Goal: Information Seeking & Learning: Compare options

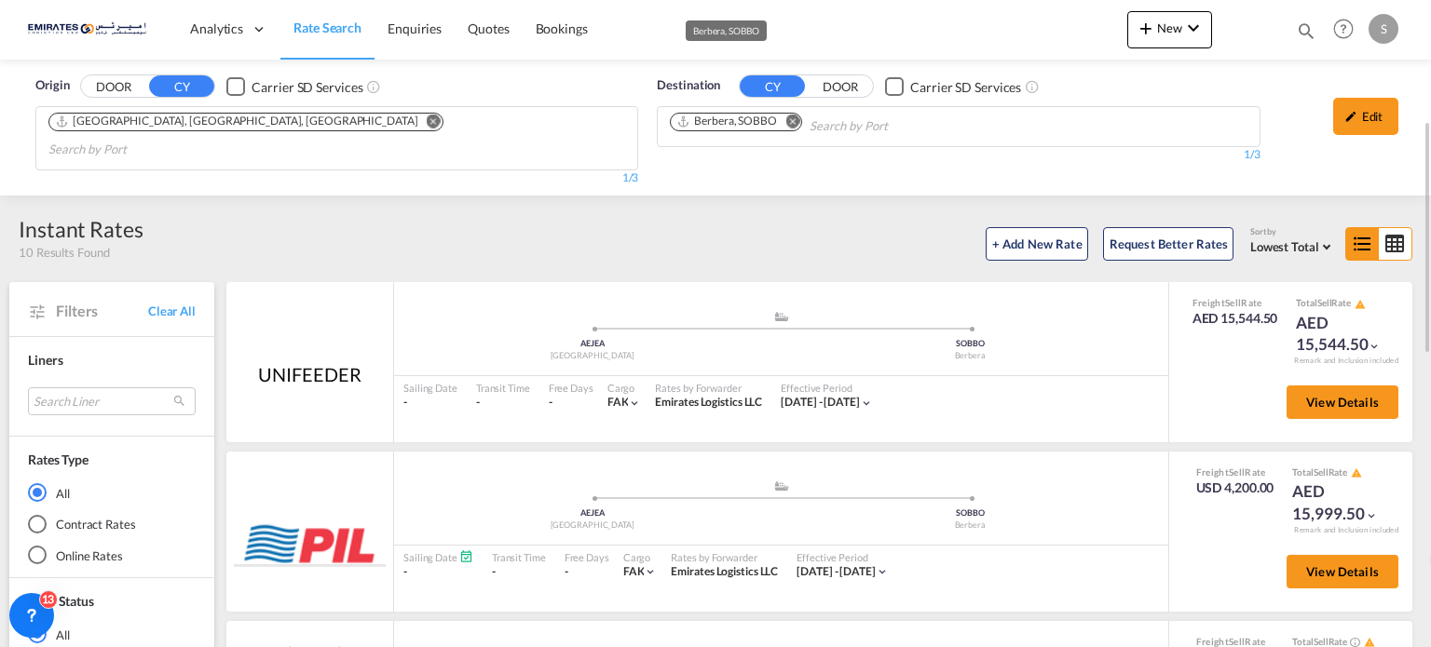
scroll to position [88, 0]
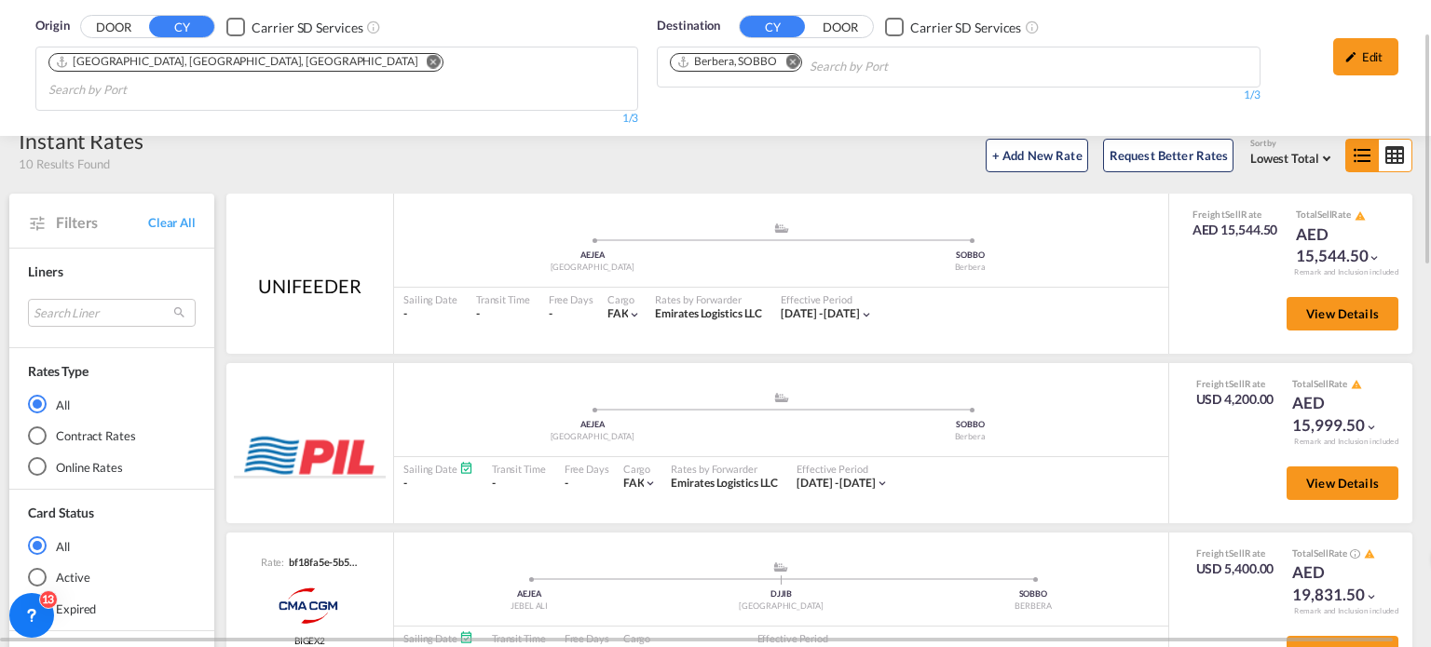
click at [791, 62] on md-icon "Remove" at bounding box center [792, 62] width 14 height 14
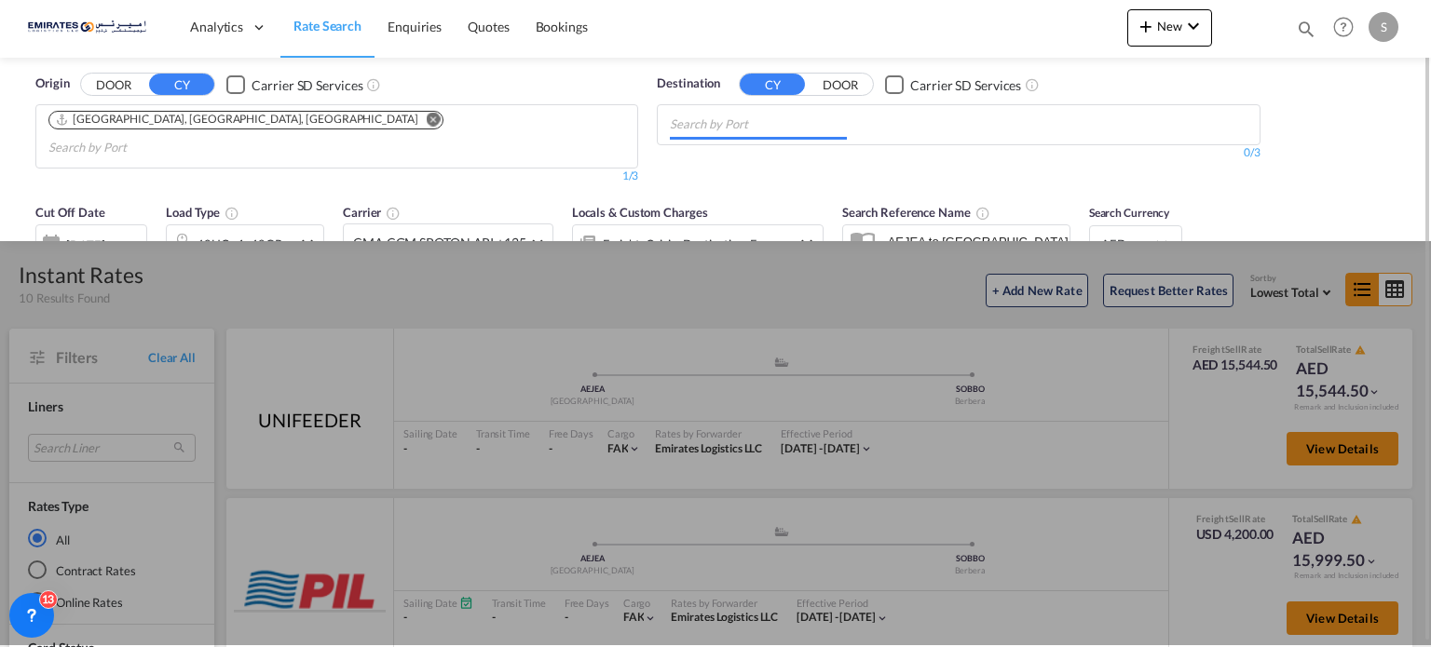
scroll to position [0, 0]
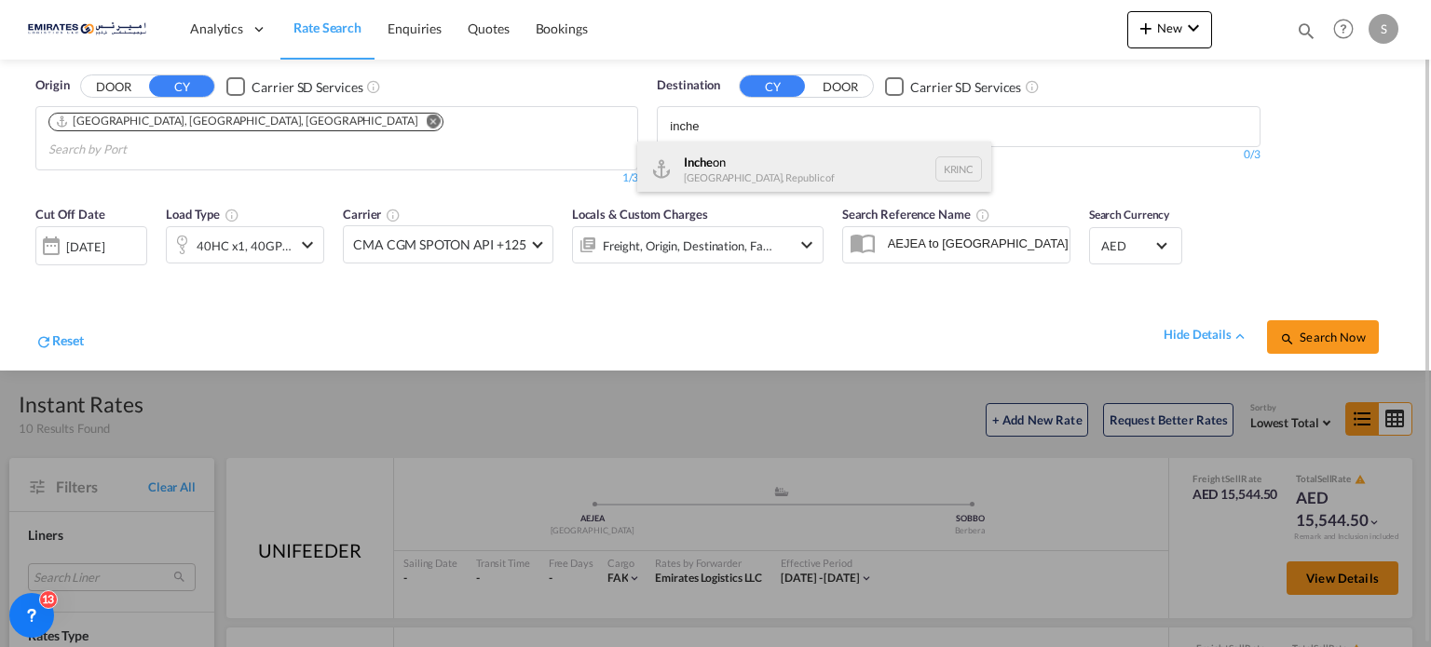
type input "inche"
click at [739, 168] on div "Inche on [GEOGRAPHIC_DATA], Republic of KRINC" at bounding box center [814, 170] width 354 height 56
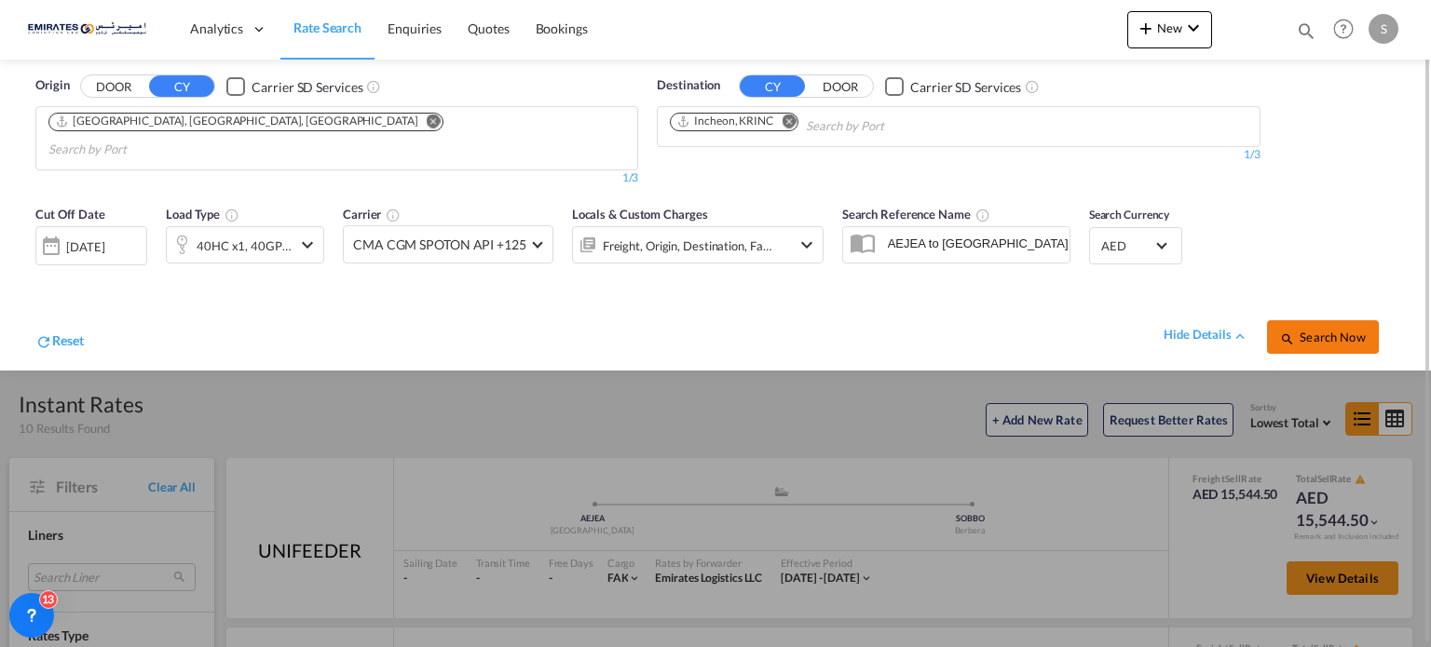
click at [1297, 330] on span "Search Now" at bounding box center [1322, 337] width 85 height 15
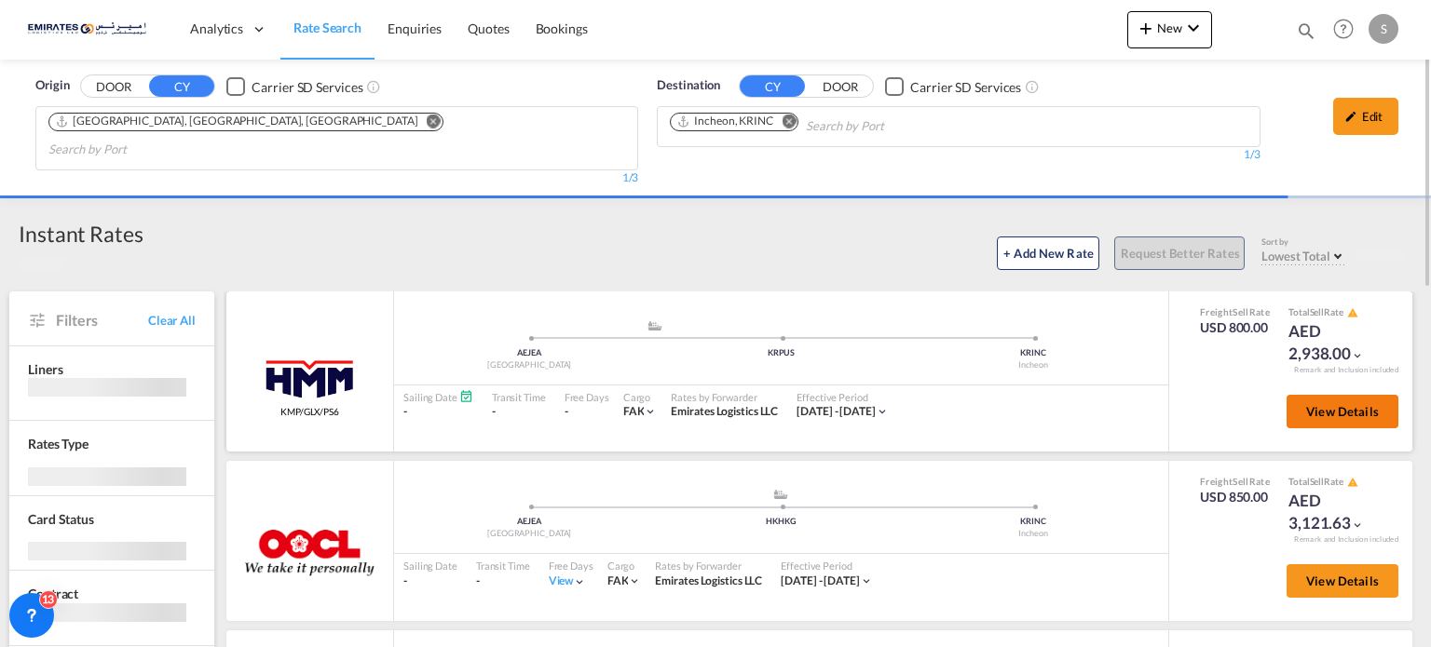
click at [1321, 397] on button "View Details" at bounding box center [1342, 412] width 112 height 34
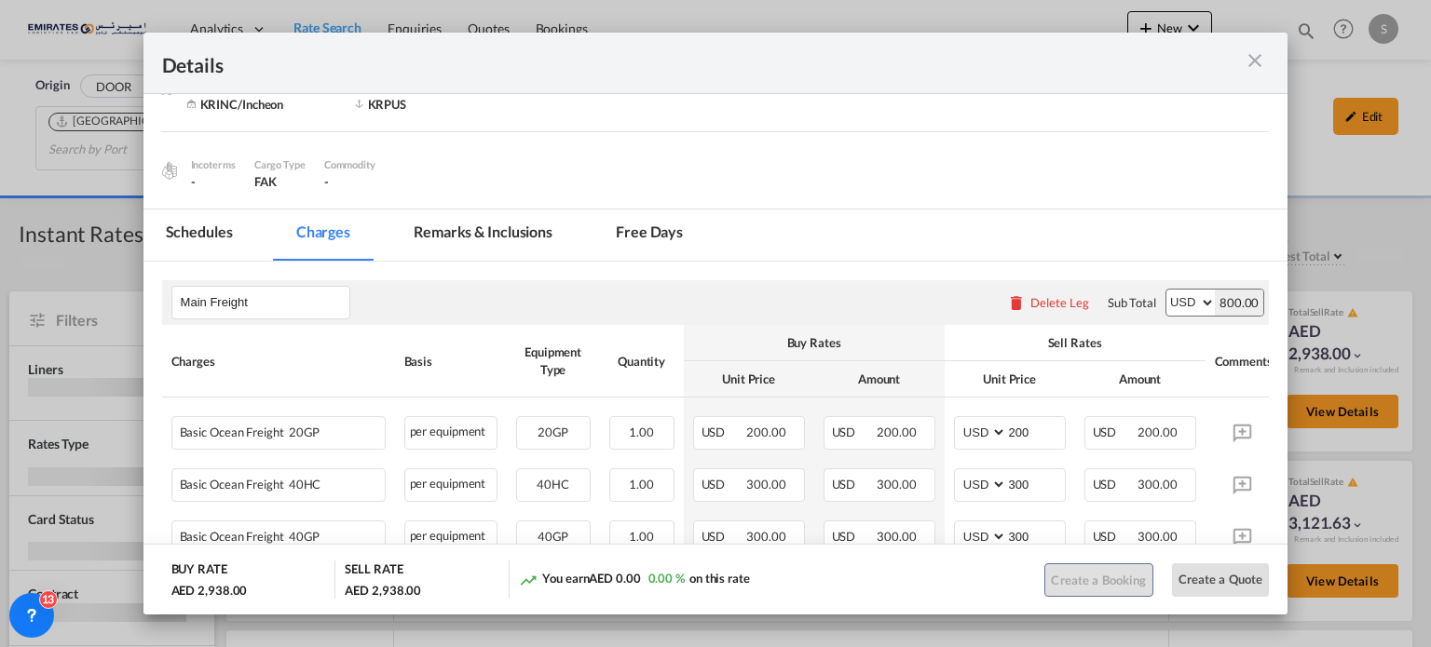
scroll to position [261, 0]
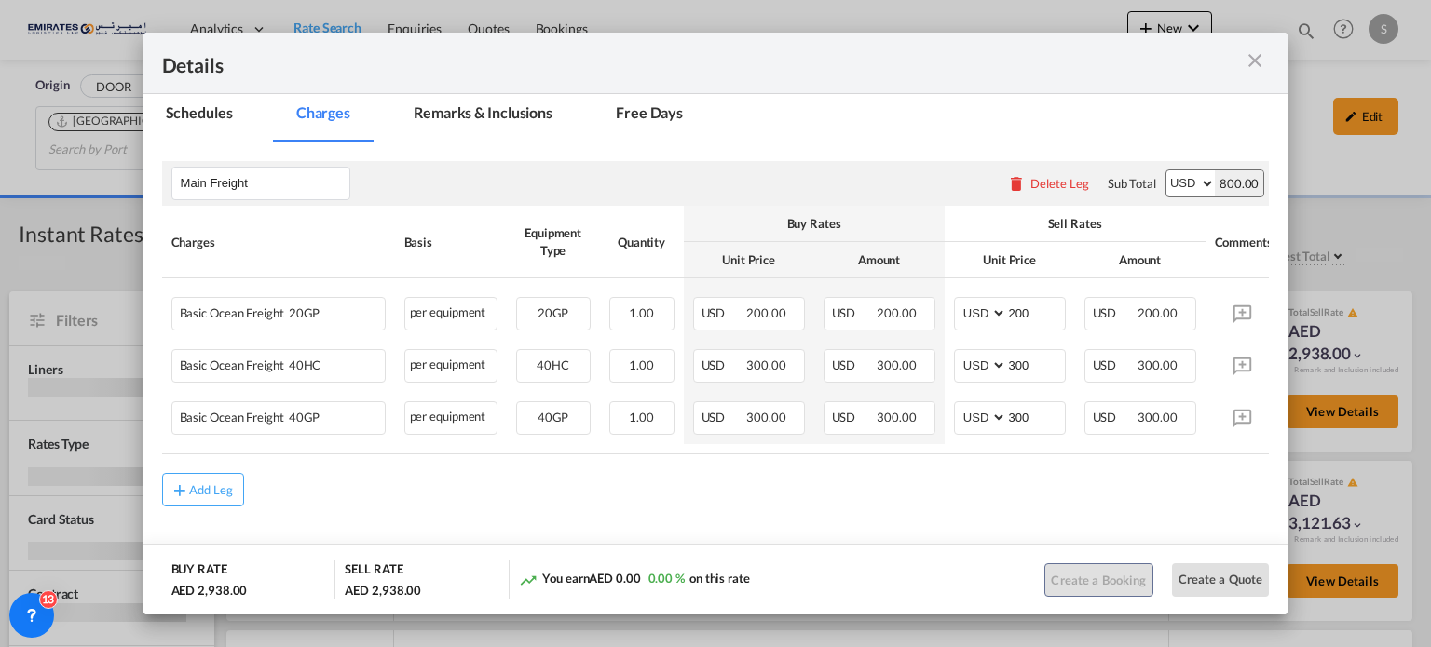
click at [1239, 64] on div "Port of ..." at bounding box center [1214, 62] width 111 height 23
click at [1268, 55] on div "Port of ..." at bounding box center [1214, 62] width 111 height 23
click at [1262, 68] on md-icon "icon-close m-3 fg-AAA8AD cursor" at bounding box center [1254, 60] width 22 height 22
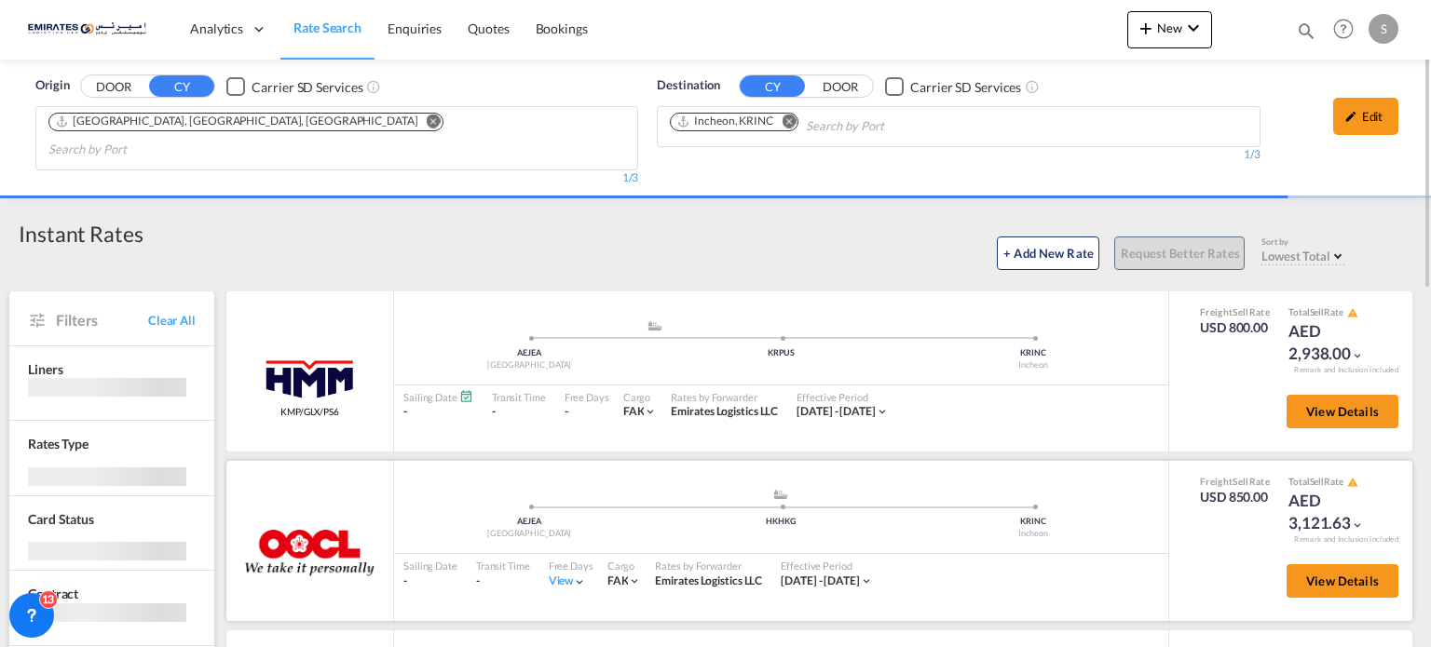
click at [551, 574] on div "View" at bounding box center [568, 582] width 38 height 16
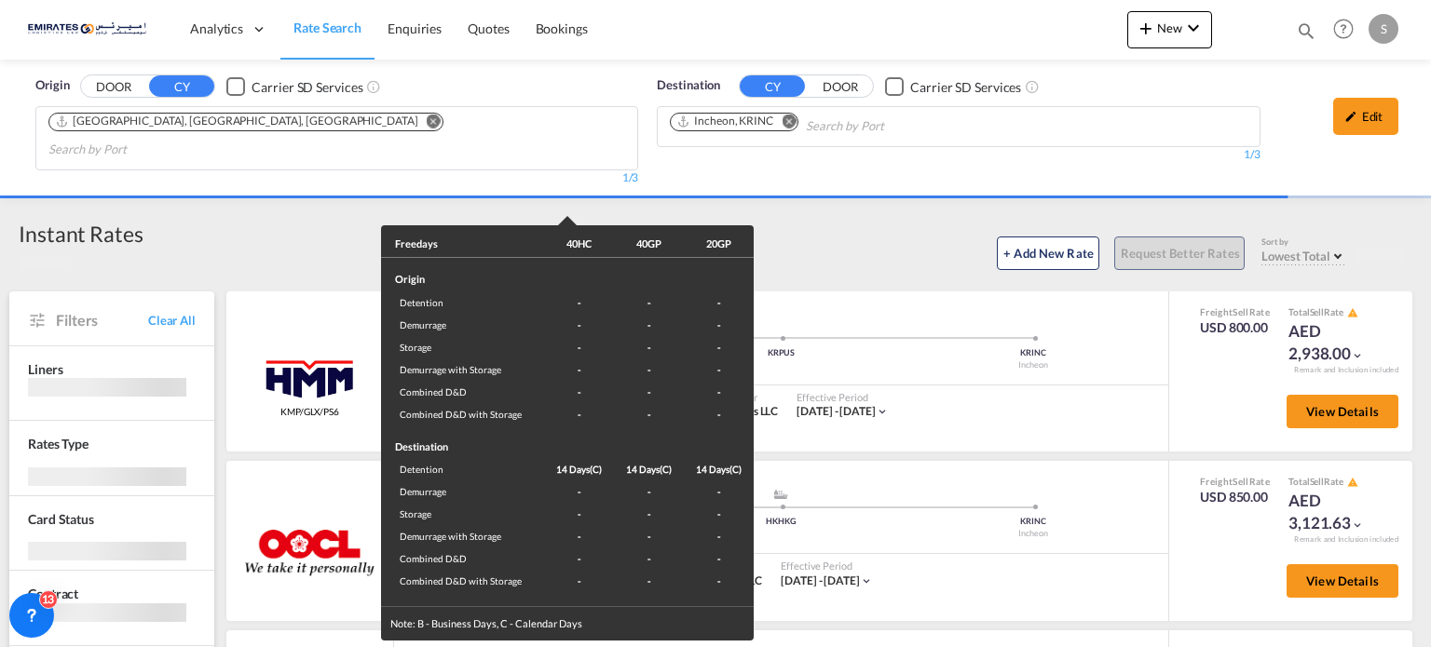
click at [984, 550] on div "Freedays 40HC 40GP 20GP Origin Detention - - - Demurrage - - - Storage - - - De…" at bounding box center [715, 323] width 1431 height 647
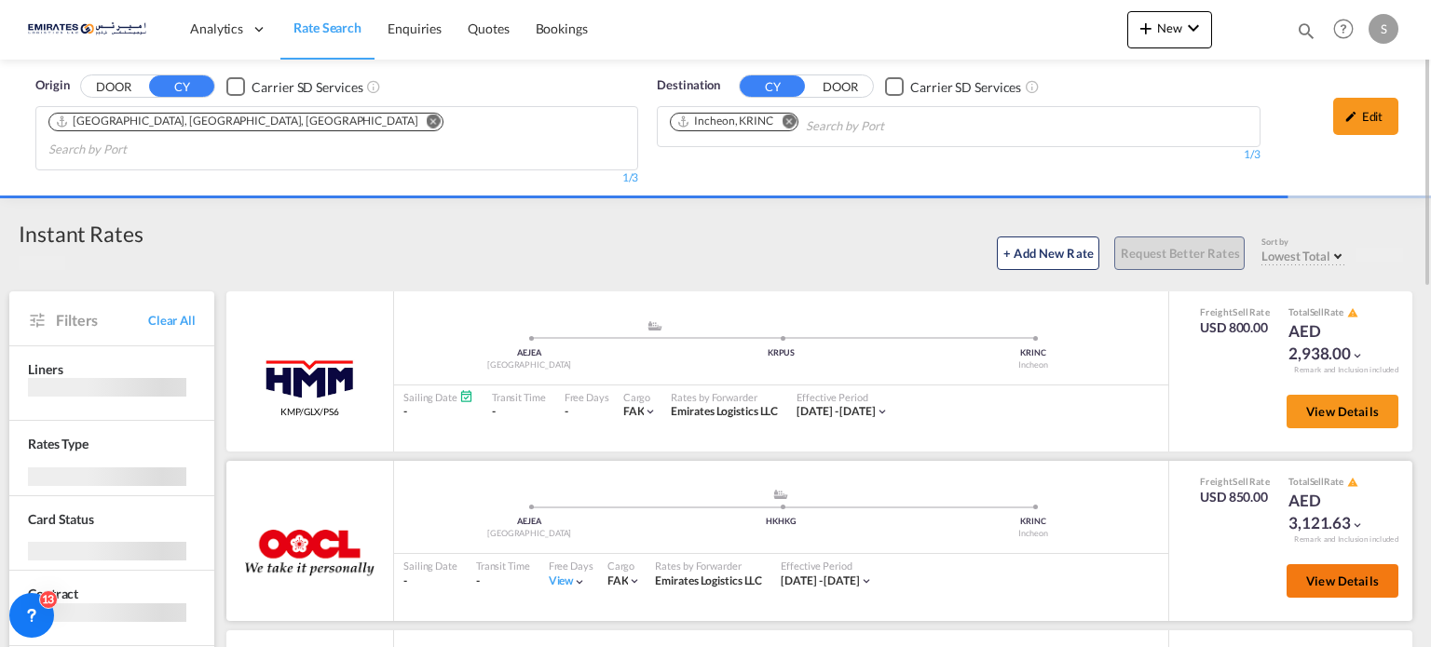
click at [1287, 564] on button "View Details" at bounding box center [1342, 581] width 112 height 34
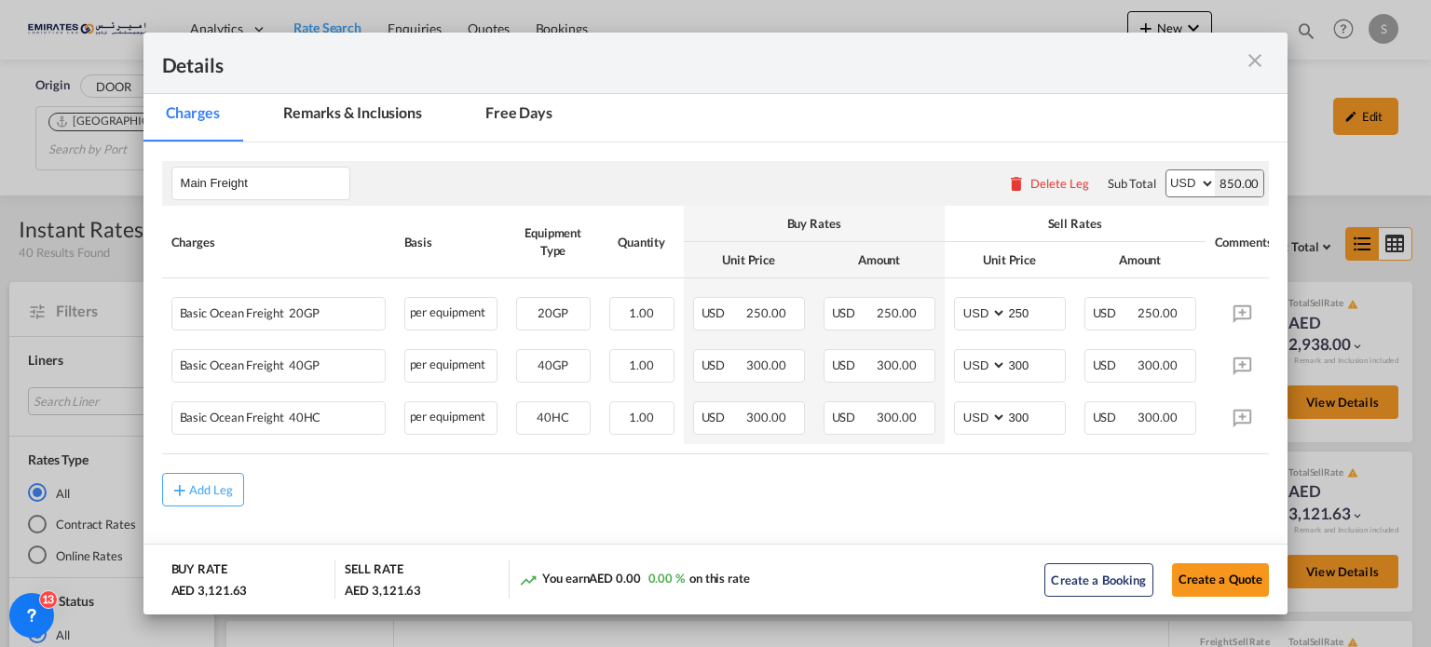
click at [1257, 64] on md-icon "icon-close m-3 fg-AAA8AD cursor" at bounding box center [1254, 60] width 22 height 22
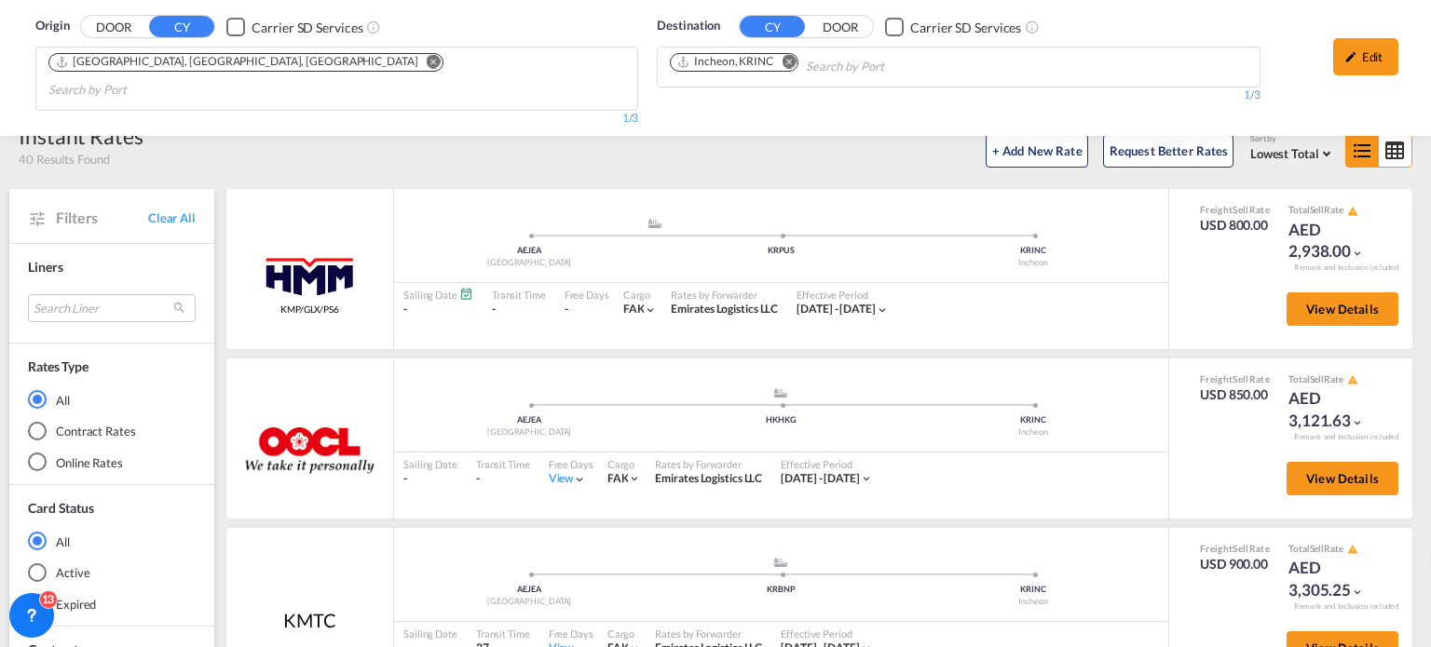
scroll to position [186, 0]
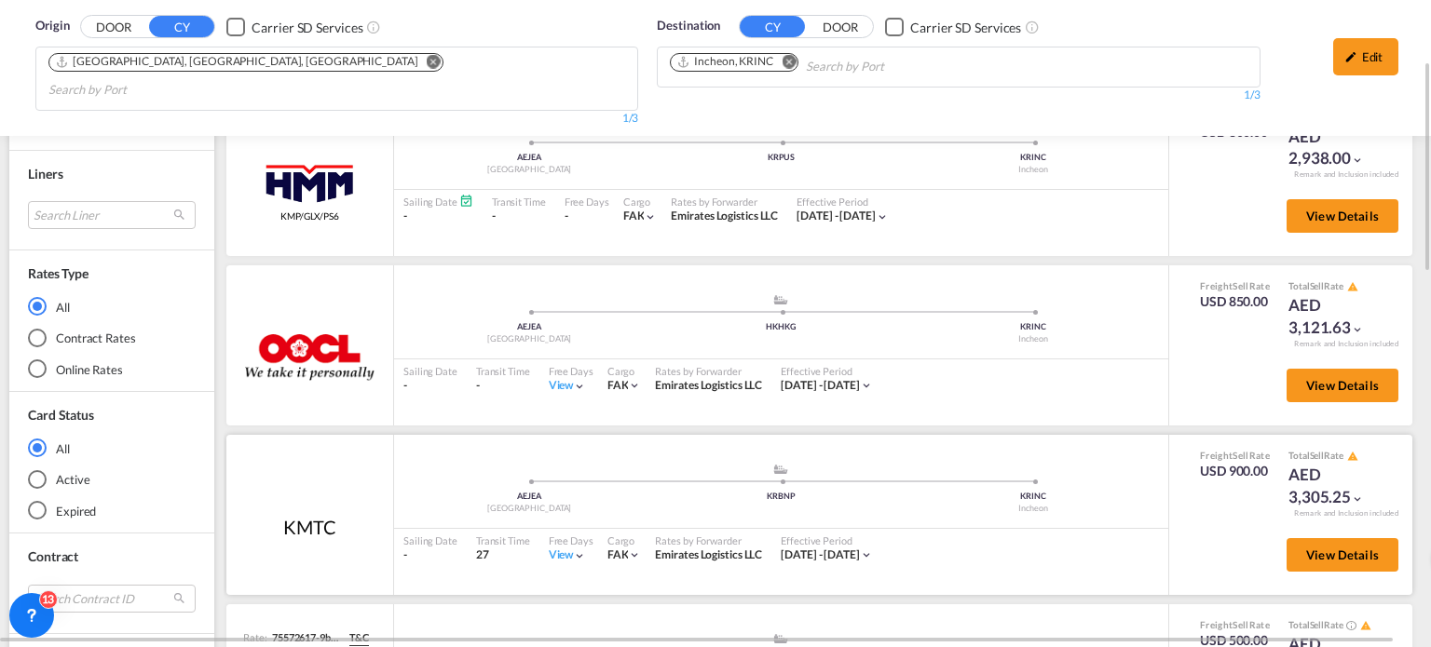
click at [564, 548] on div "View" at bounding box center [568, 556] width 38 height 16
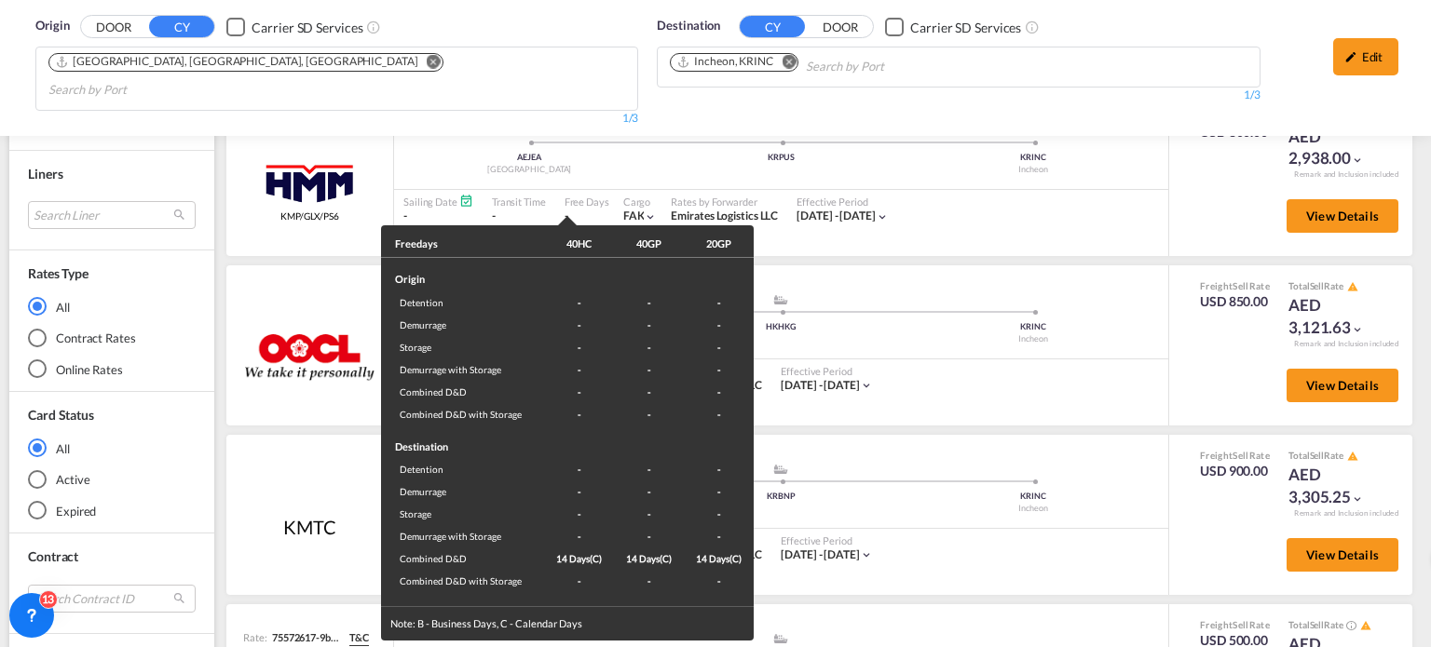
click at [984, 547] on div "Freedays 40HC 40GP 20GP Origin Detention - - - Demurrage - - - Storage - - - De…" at bounding box center [715, 323] width 1431 height 647
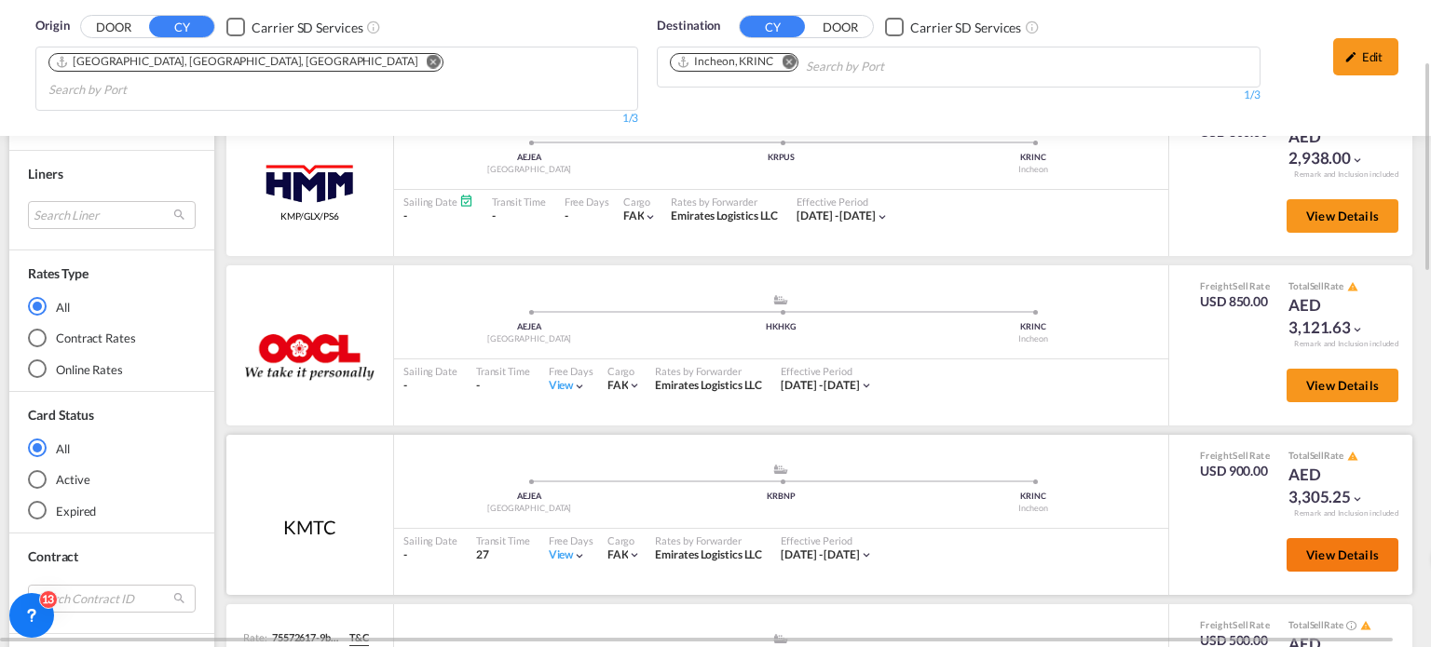
click at [1329, 548] on span "View Details" at bounding box center [1342, 555] width 73 height 15
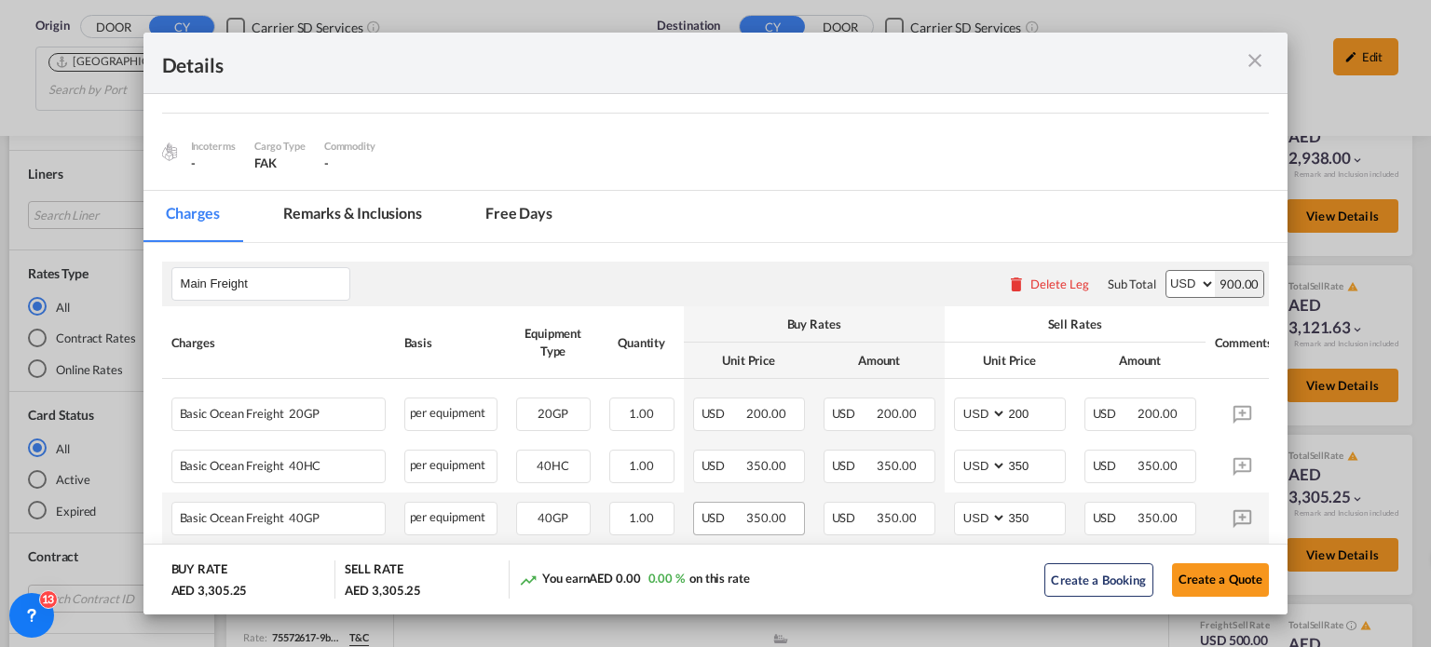
scroll to position [261, 0]
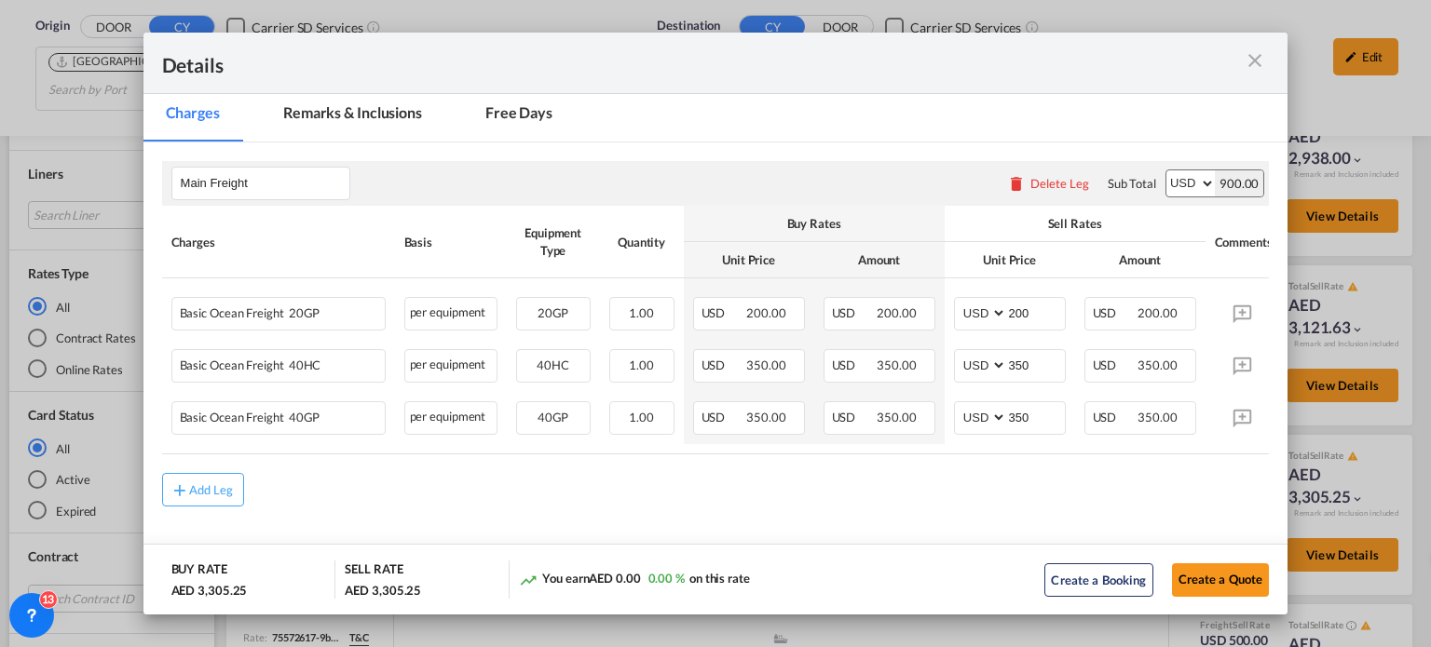
click at [1245, 66] on md-icon "icon-close m-3 fg-AAA8AD cursor" at bounding box center [1254, 60] width 22 height 22
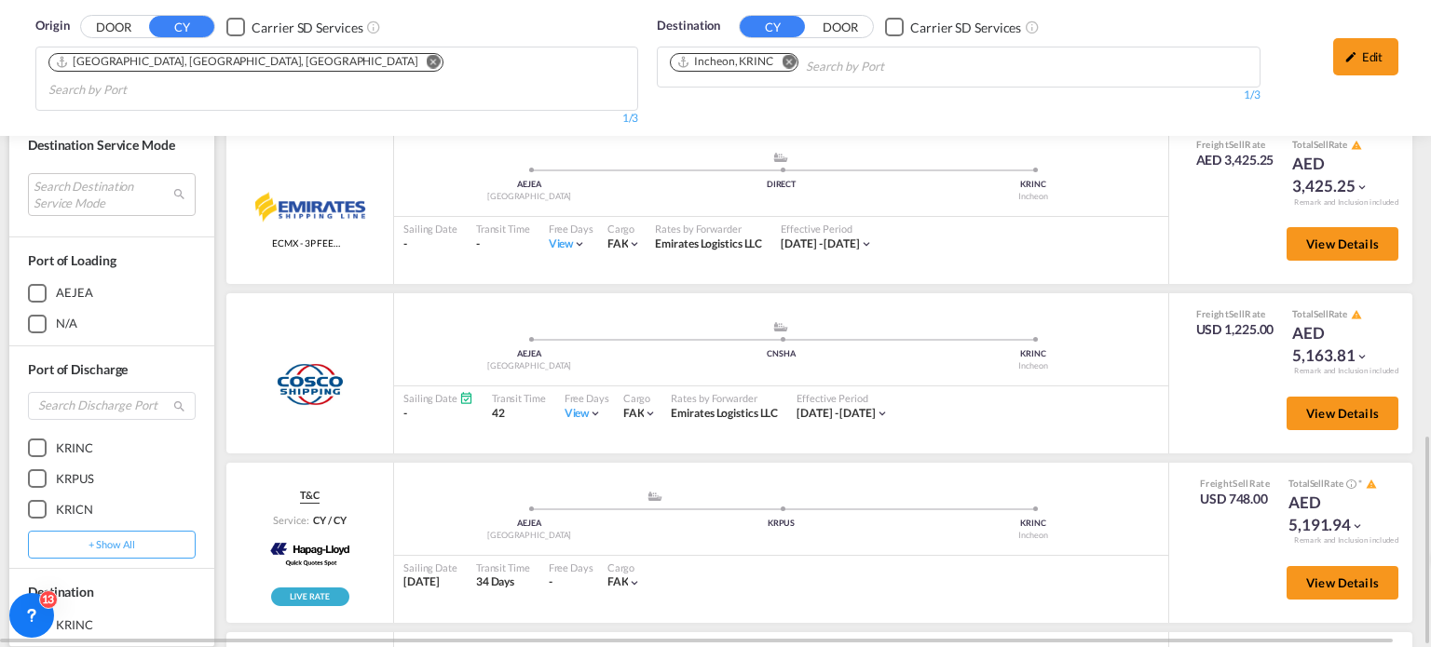
scroll to position [373, 0]
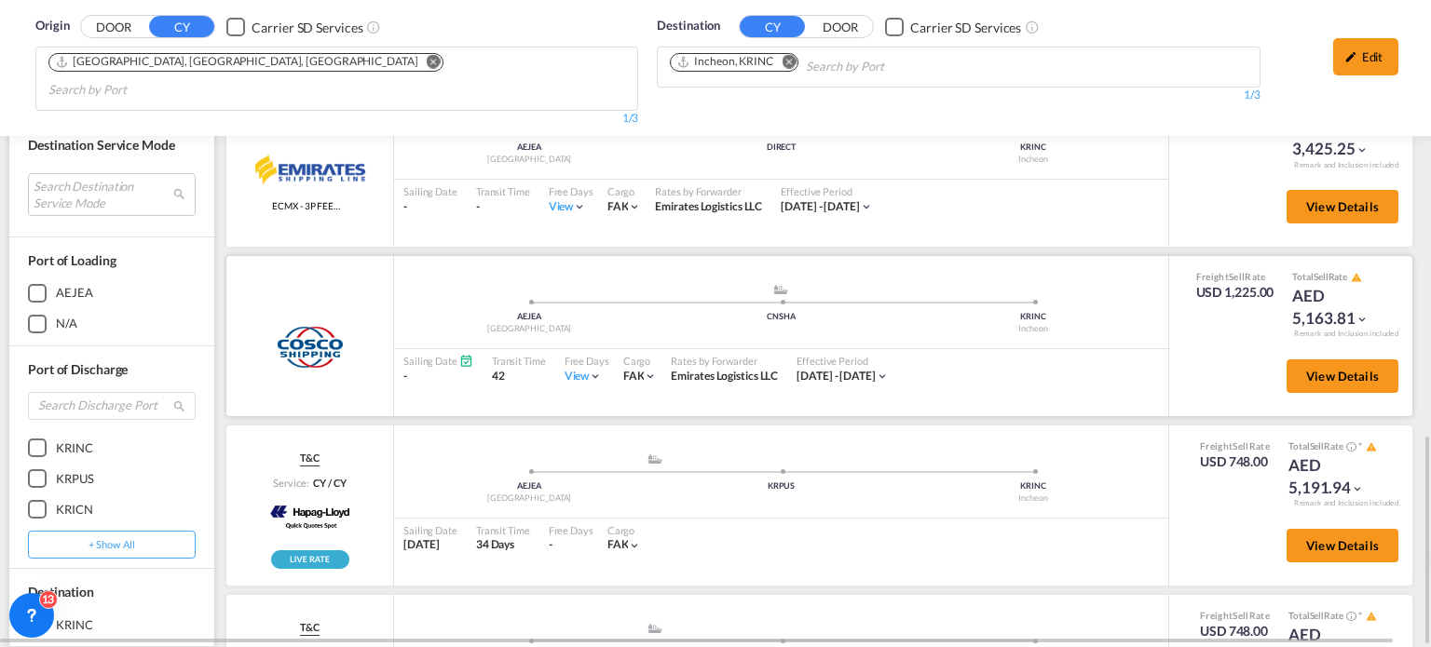
click at [564, 369] on div "View" at bounding box center [583, 377] width 38 height 16
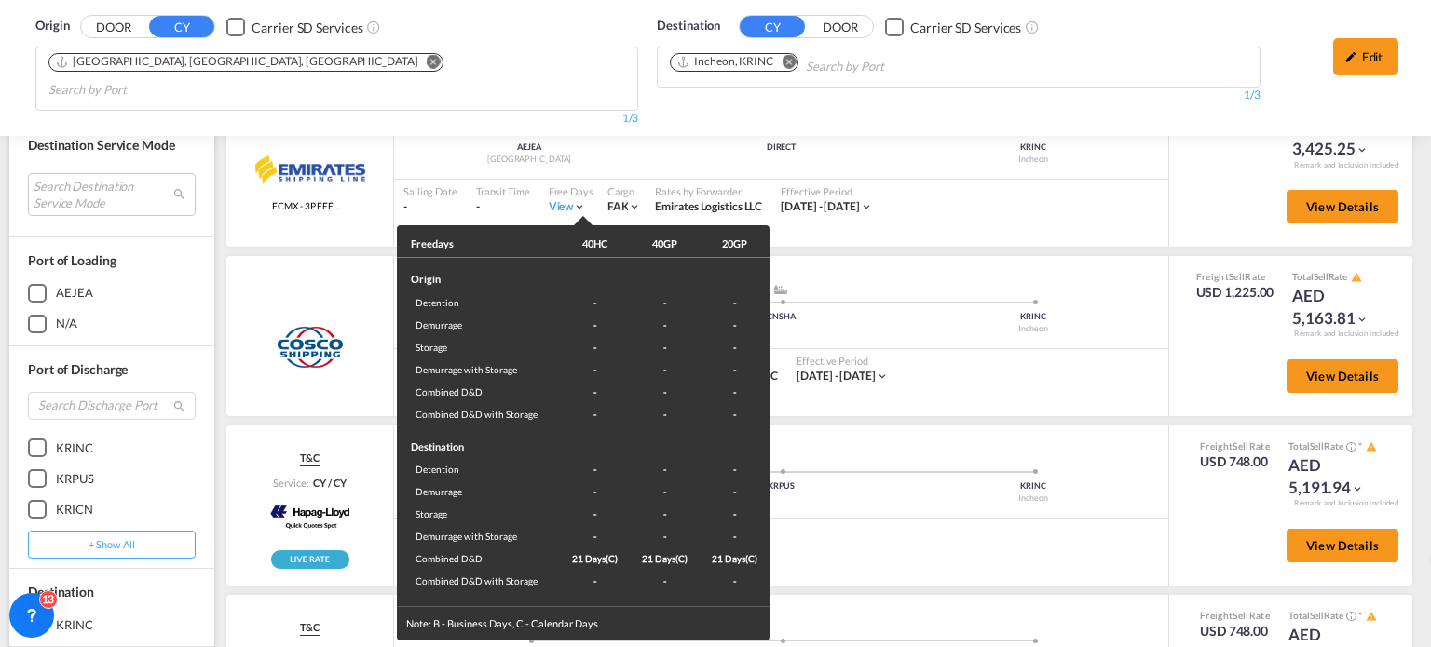
click at [990, 364] on div "Freedays 40HC 40GP 20GP Origin Detention - - - Demurrage - - - Storage - - - De…" at bounding box center [715, 323] width 1431 height 647
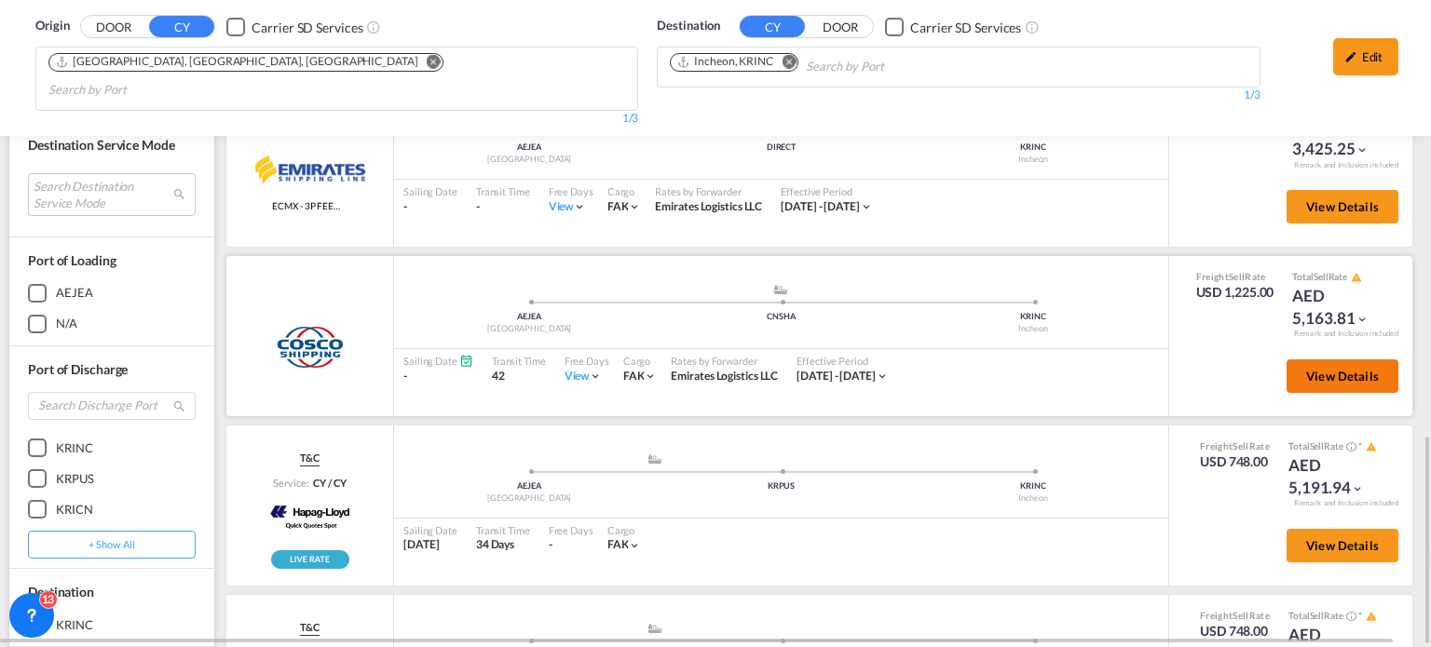
click at [1316, 369] on span "View Details" at bounding box center [1342, 376] width 73 height 15
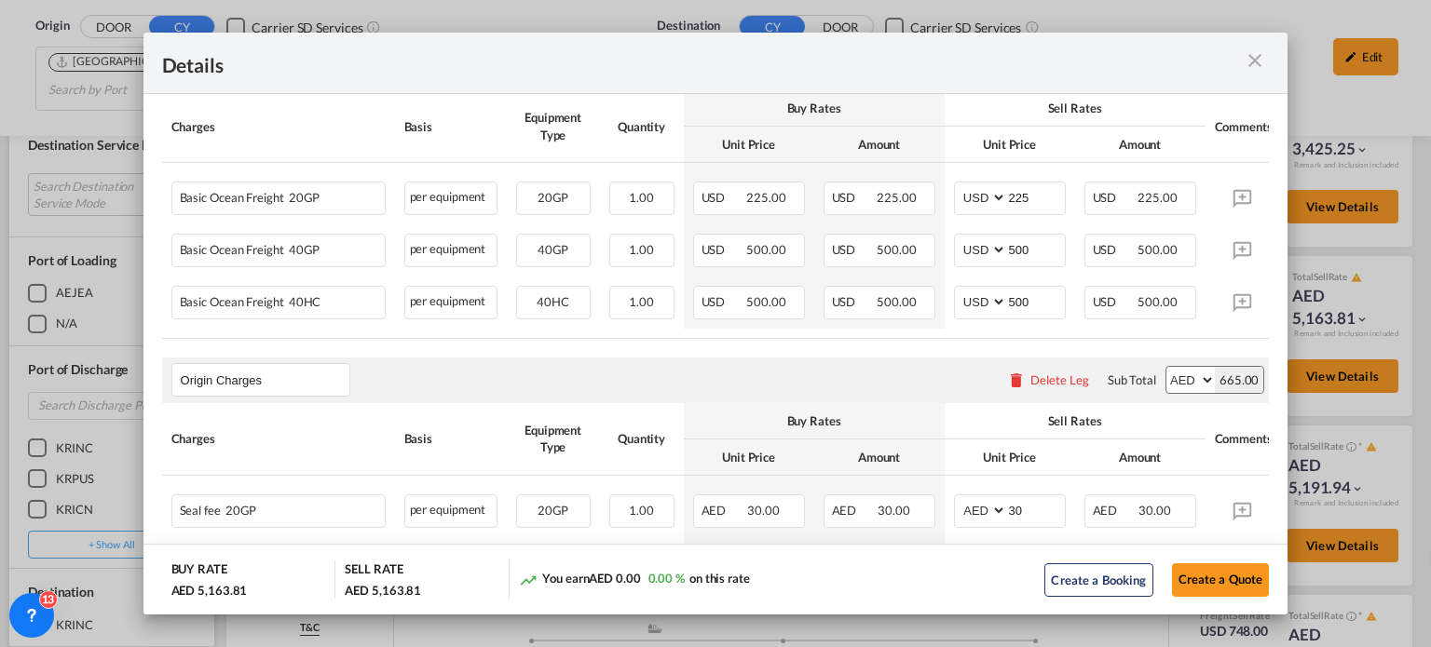
click at [1244, 58] on md-icon "icon-close m-3 fg-AAA8AD cursor" at bounding box center [1254, 60] width 22 height 22
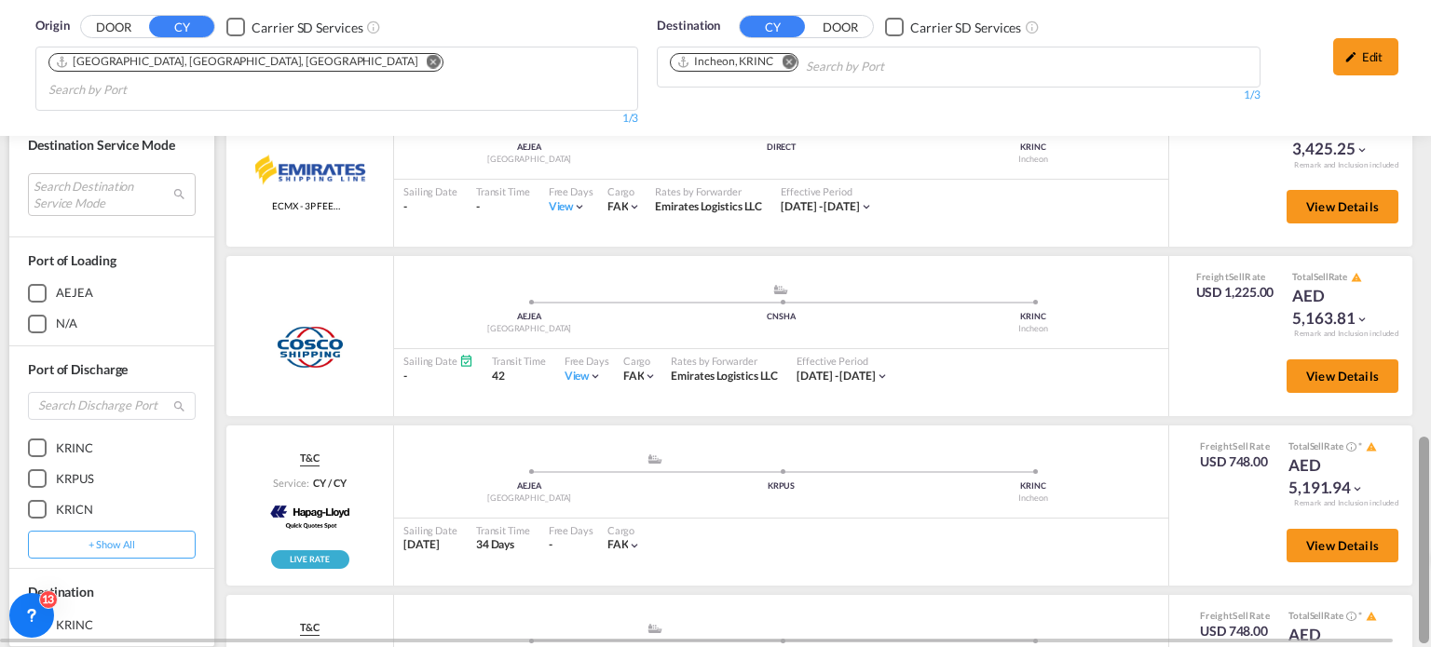
drag, startPoint x: 1424, startPoint y: 450, endPoint x: 1418, endPoint y: 520, distance: 70.2
click at [1419, 520] on div at bounding box center [1424, 540] width 10 height 207
click at [1306, 538] on span "View Details" at bounding box center [1342, 545] width 73 height 15
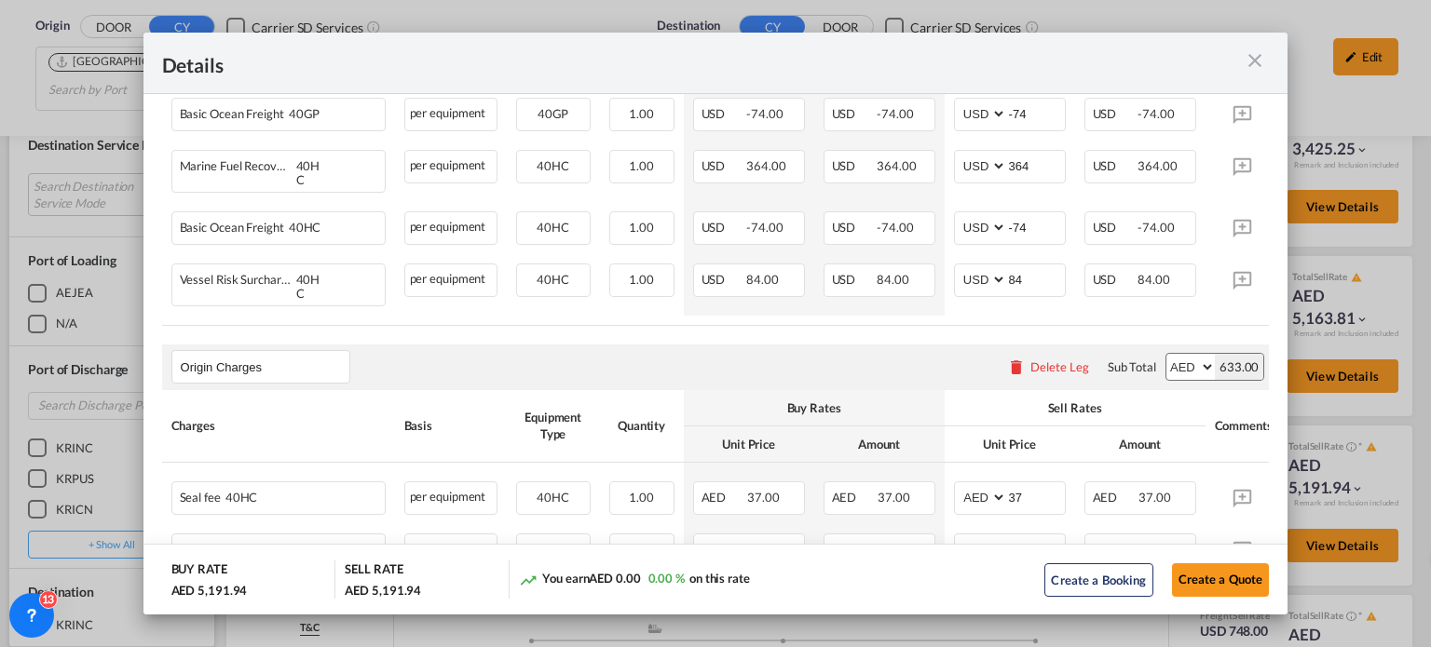
scroll to position [466, 0]
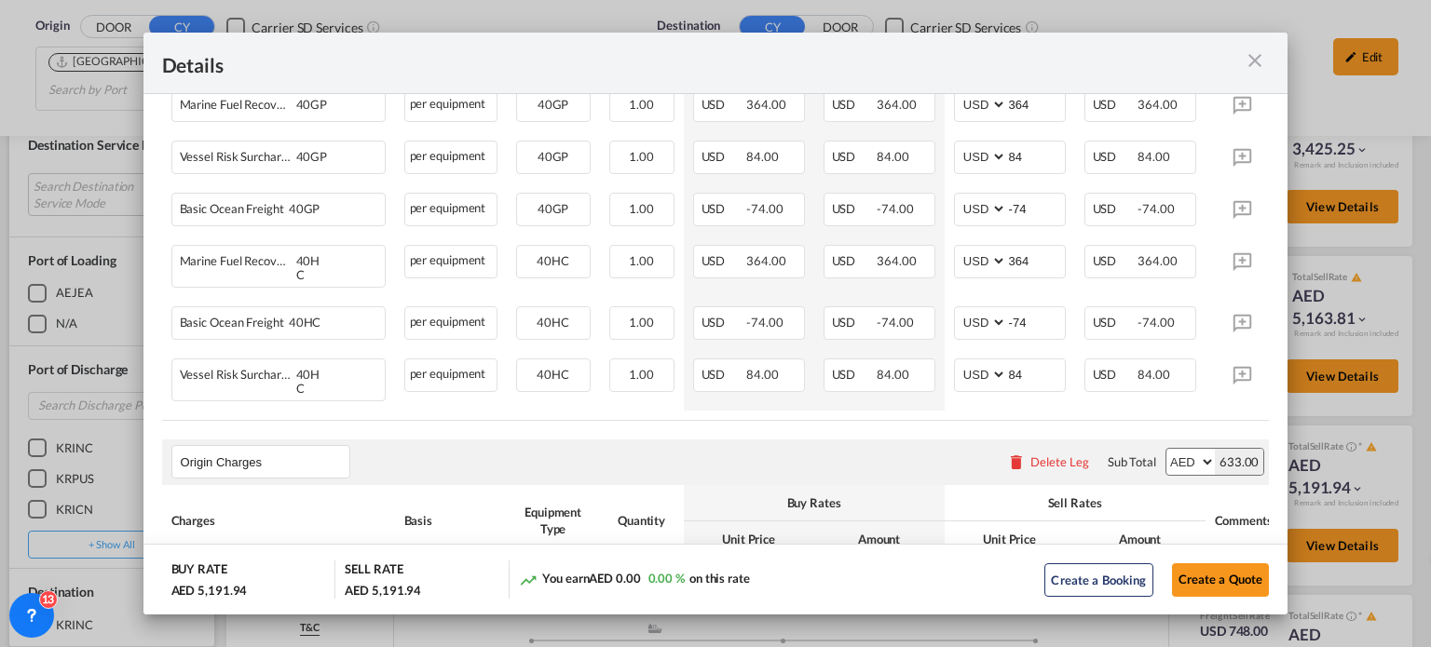
click at [1253, 62] on md-icon "icon-close m-3 fg-AAA8AD cursor" at bounding box center [1254, 60] width 22 height 22
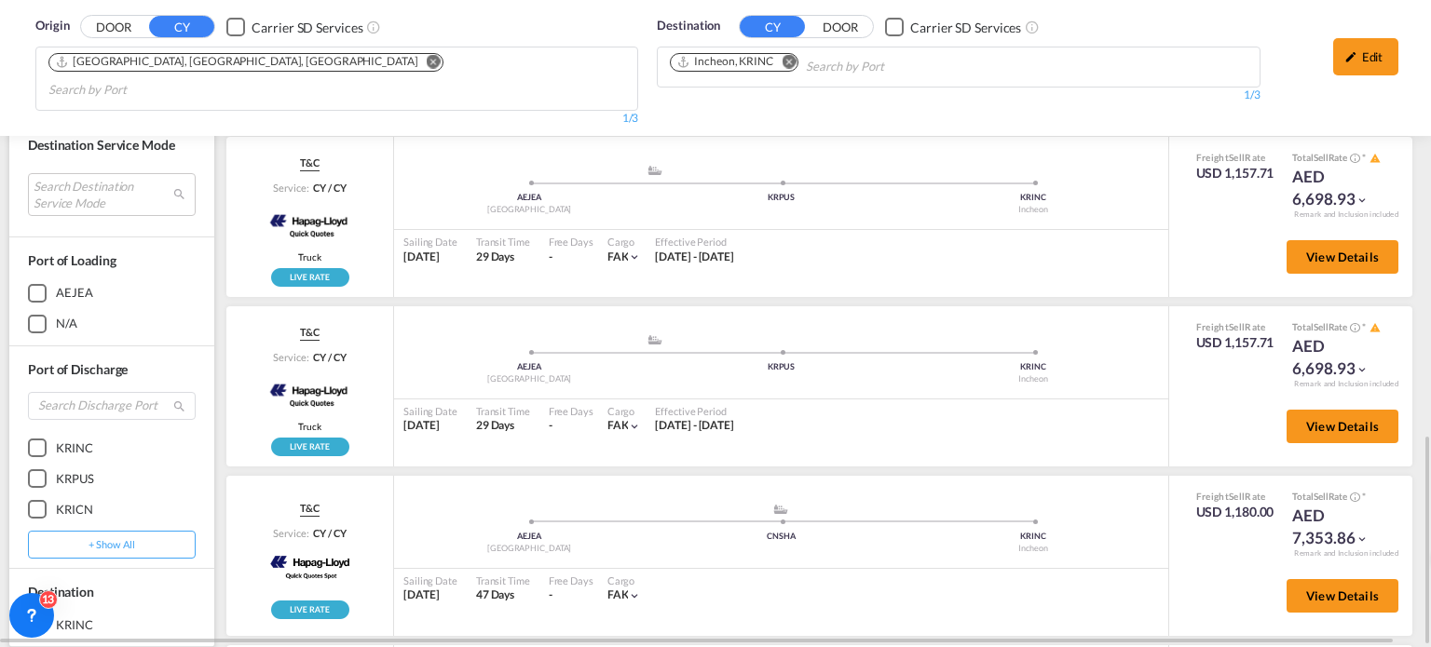
scroll to position [2125, 0]
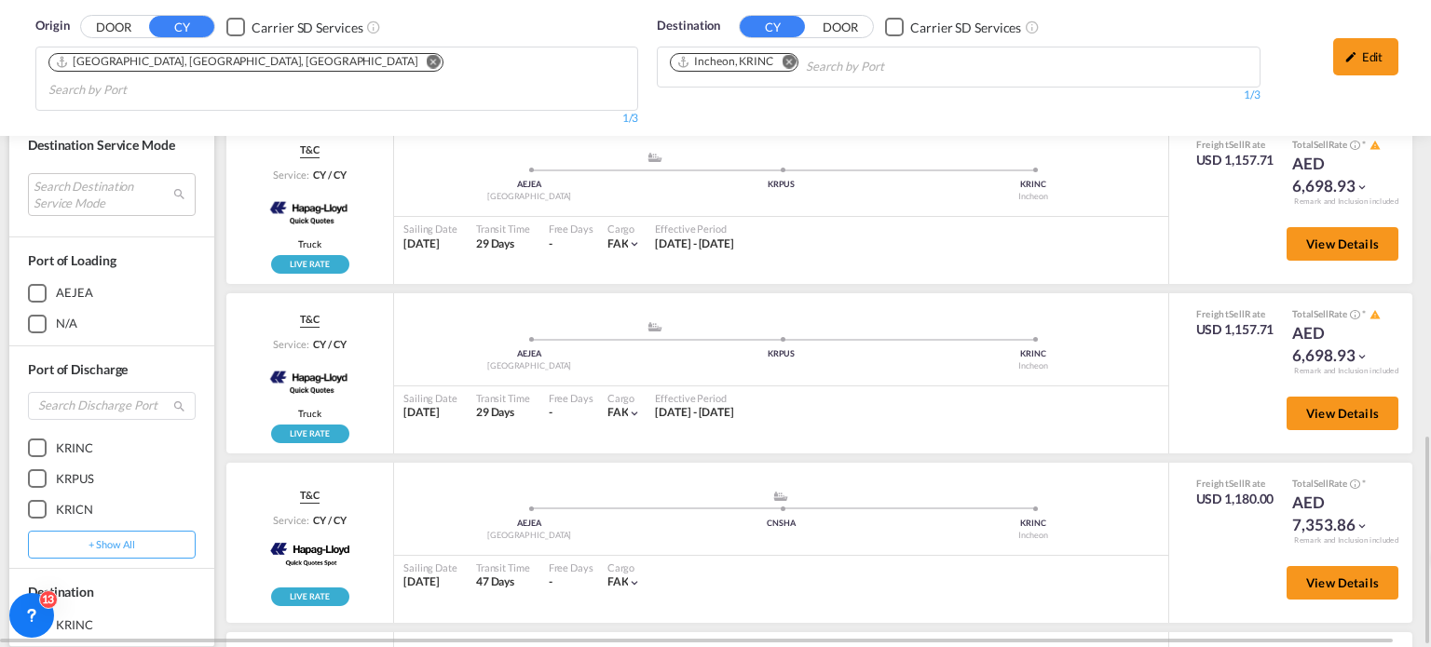
click at [782, 64] on md-icon "Remove" at bounding box center [788, 62] width 14 height 14
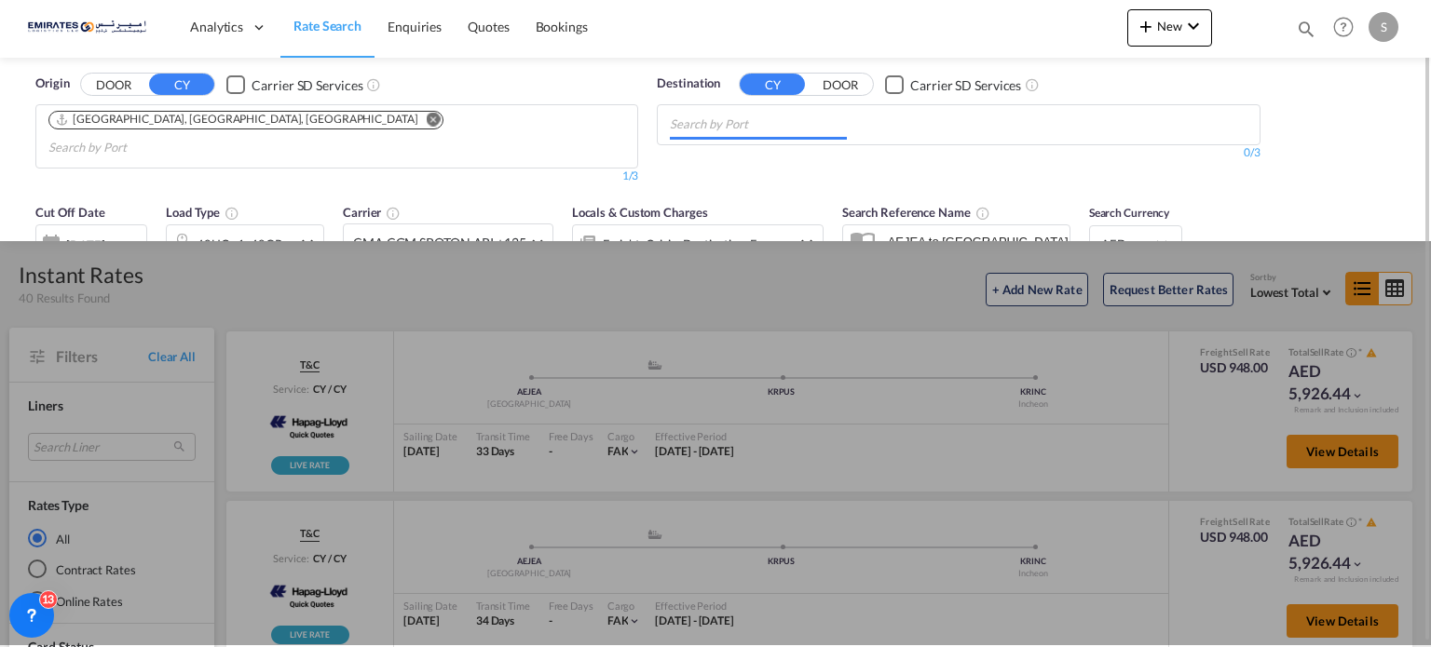
scroll to position [0, 0]
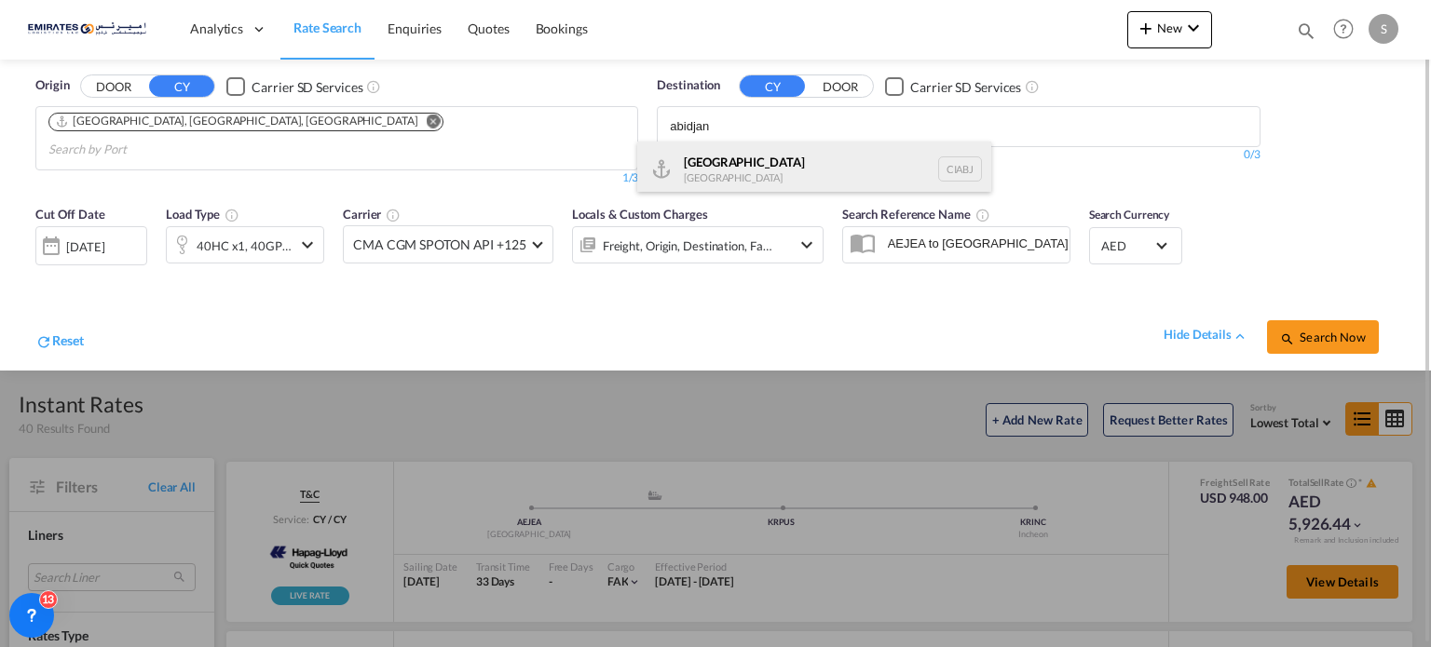
type input "abidjan"
click at [700, 160] on div "Abidjan [GEOGRAPHIC_DATA] CIABJ" at bounding box center [814, 170] width 354 height 56
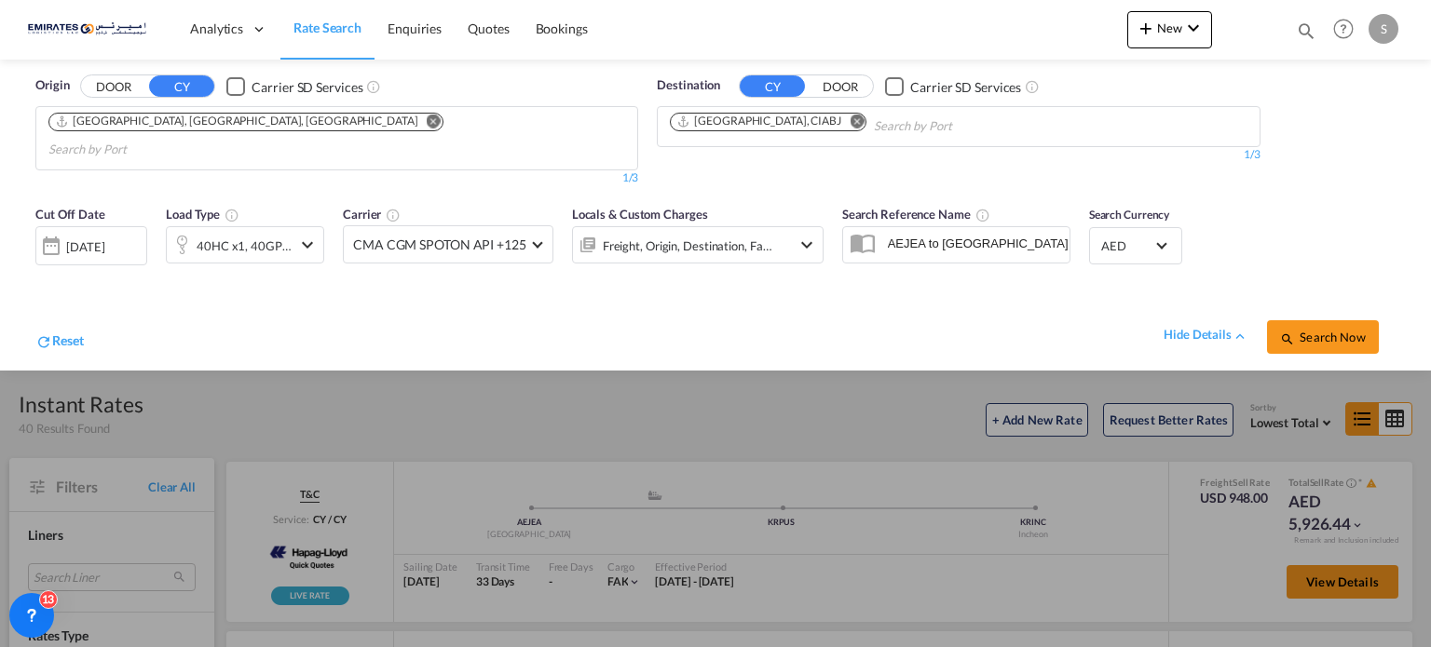
click at [1316, 320] on button "Search Now" at bounding box center [1323, 337] width 112 height 34
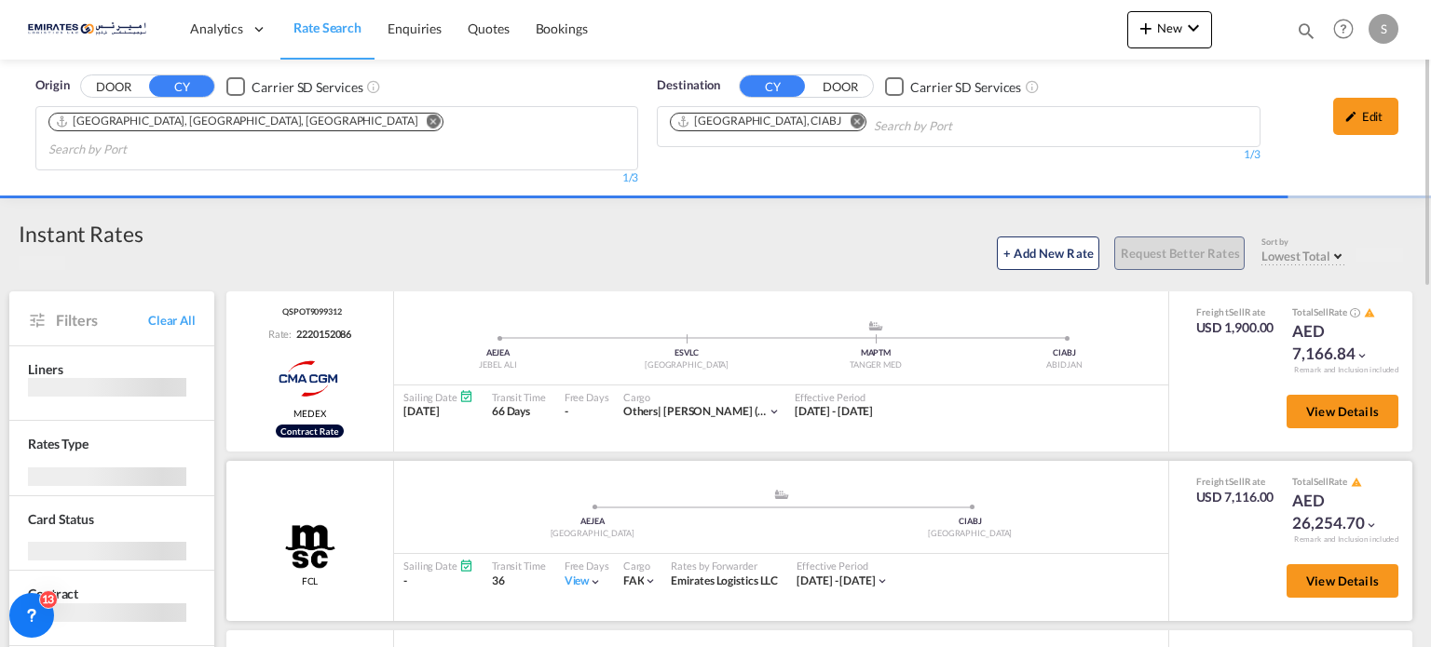
click at [568, 574] on div "View" at bounding box center [583, 582] width 38 height 16
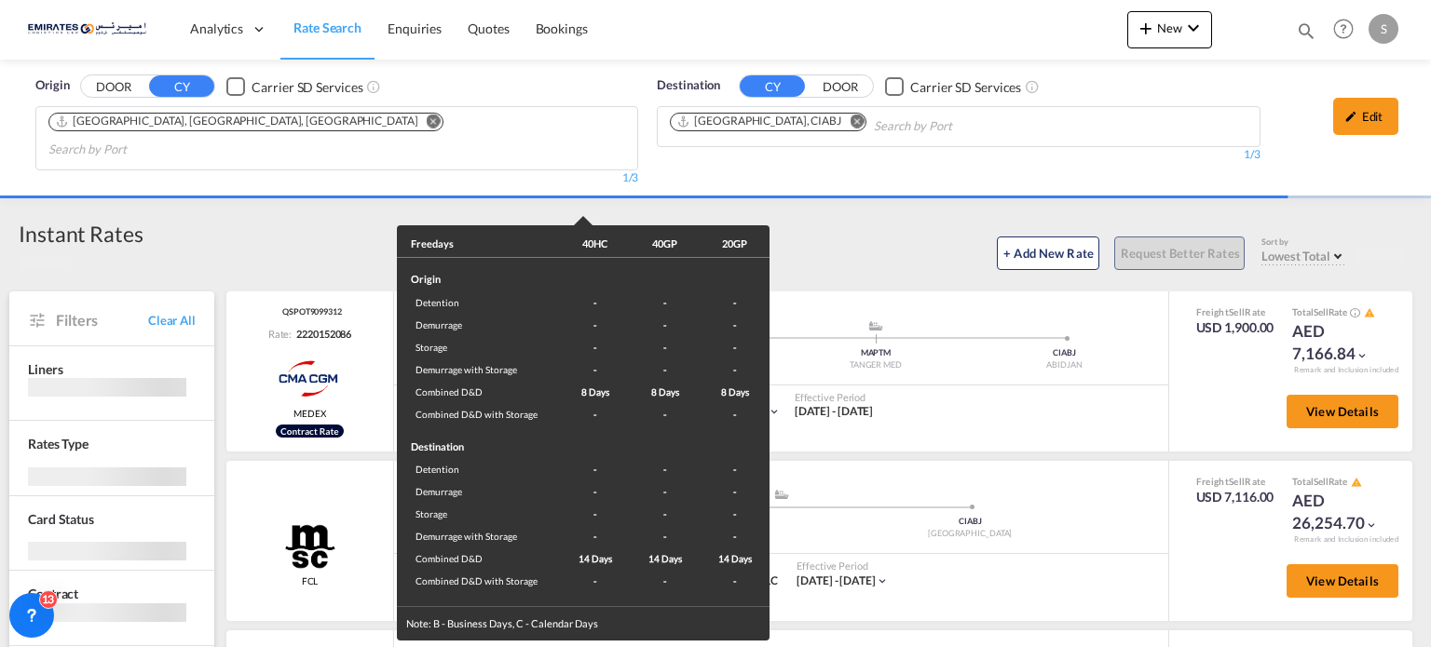
click at [998, 508] on div "Freedays 40HC 40GP 20GP Origin Detention - - - Demurrage - - - Storage - - - De…" at bounding box center [715, 323] width 1431 height 647
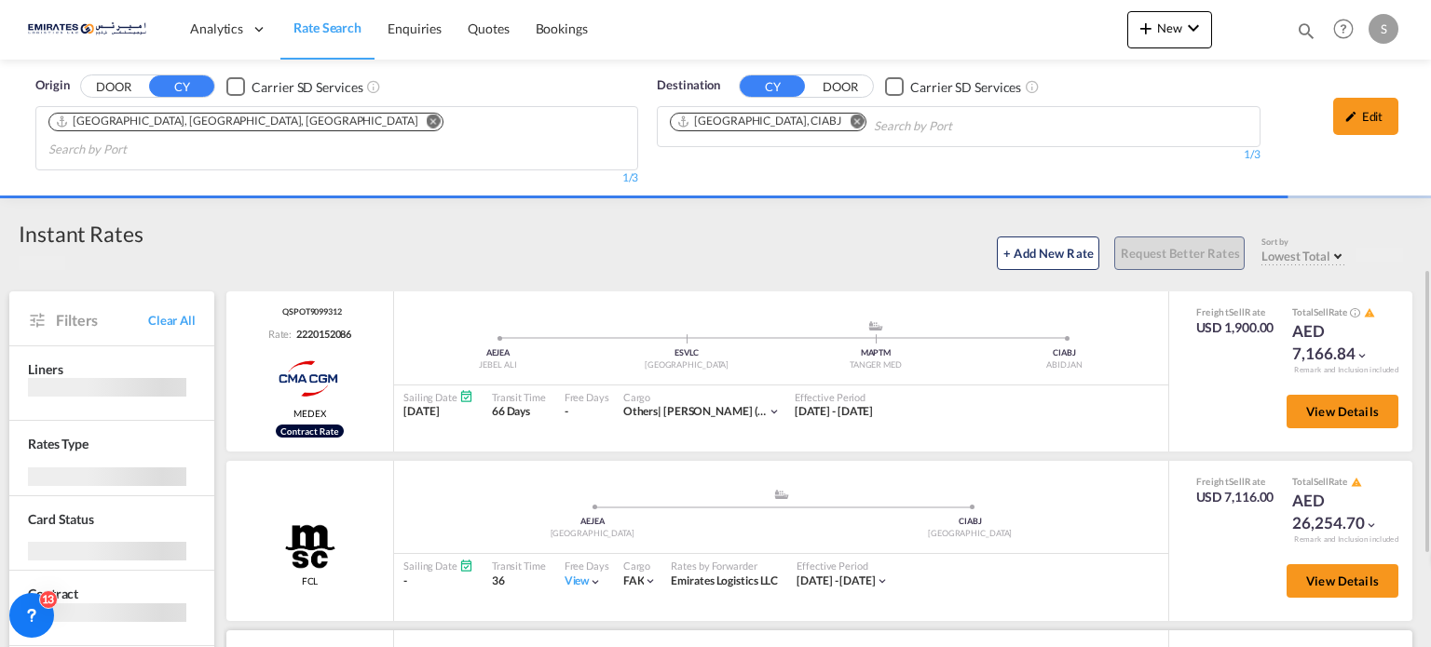
scroll to position [186, 0]
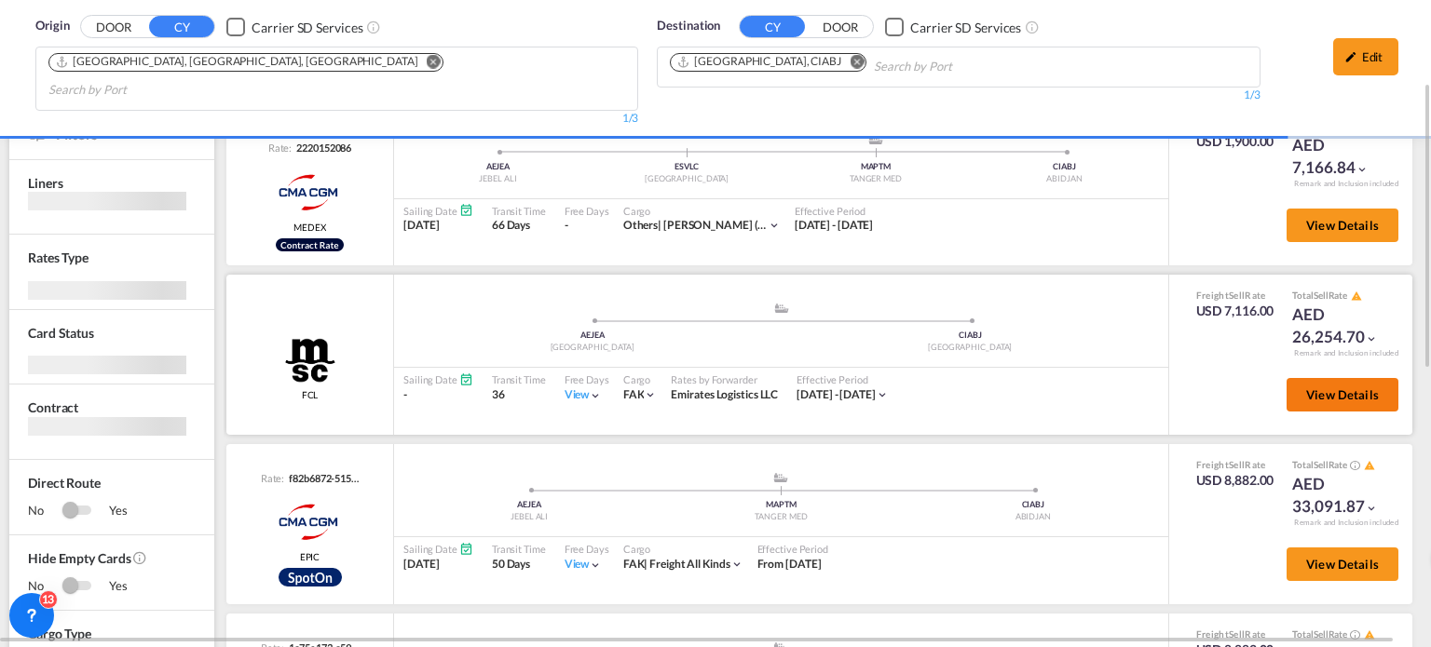
click at [1319, 380] on button "View Details" at bounding box center [1342, 395] width 112 height 34
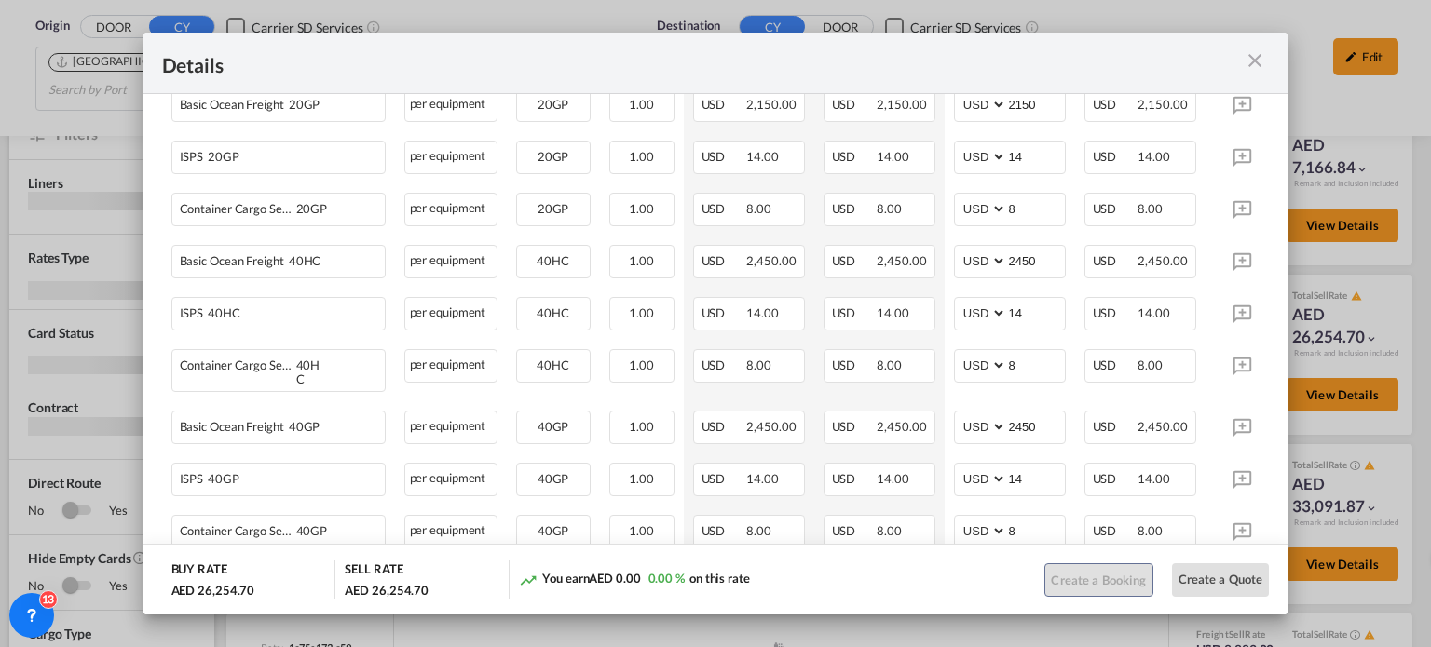
scroll to position [559, 0]
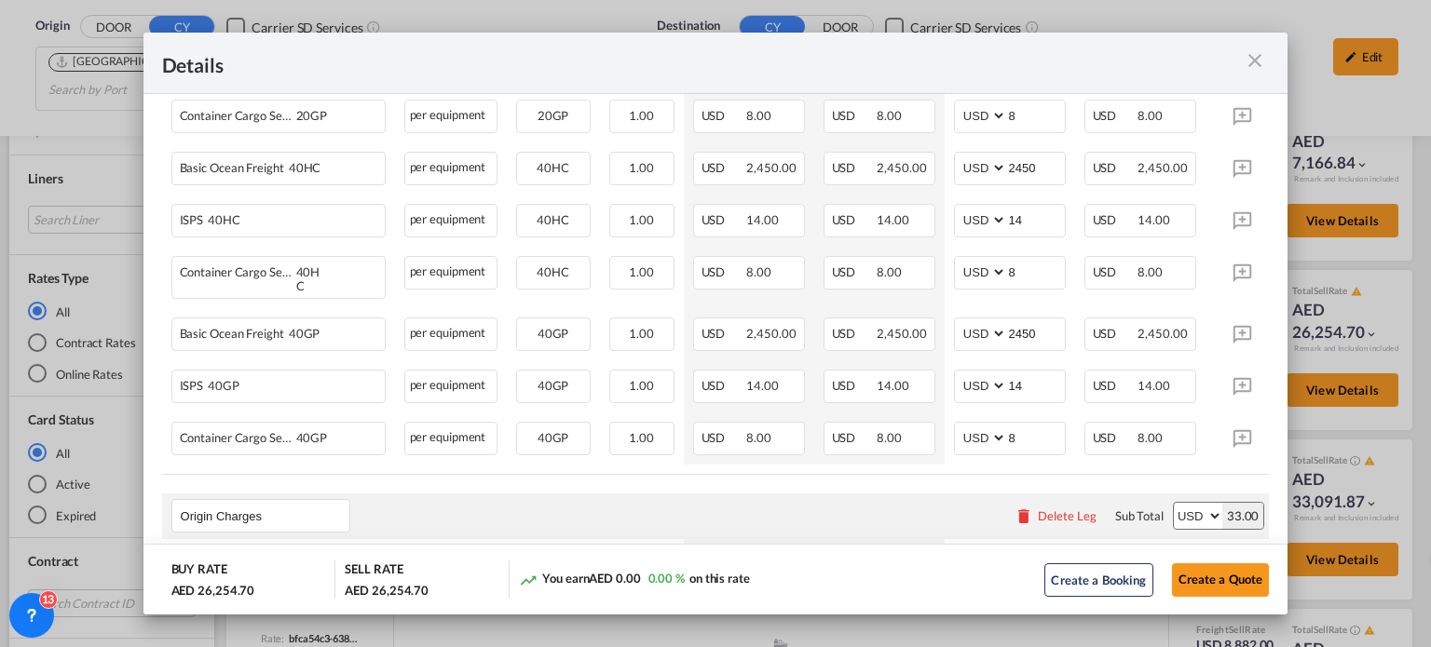
click at [1245, 73] on div "Port of ..." at bounding box center [1214, 62] width 111 height 23
click at [1252, 62] on md-icon "icon-close m-3 fg-AAA8AD cursor" at bounding box center [1254, 60] width 22 height 22
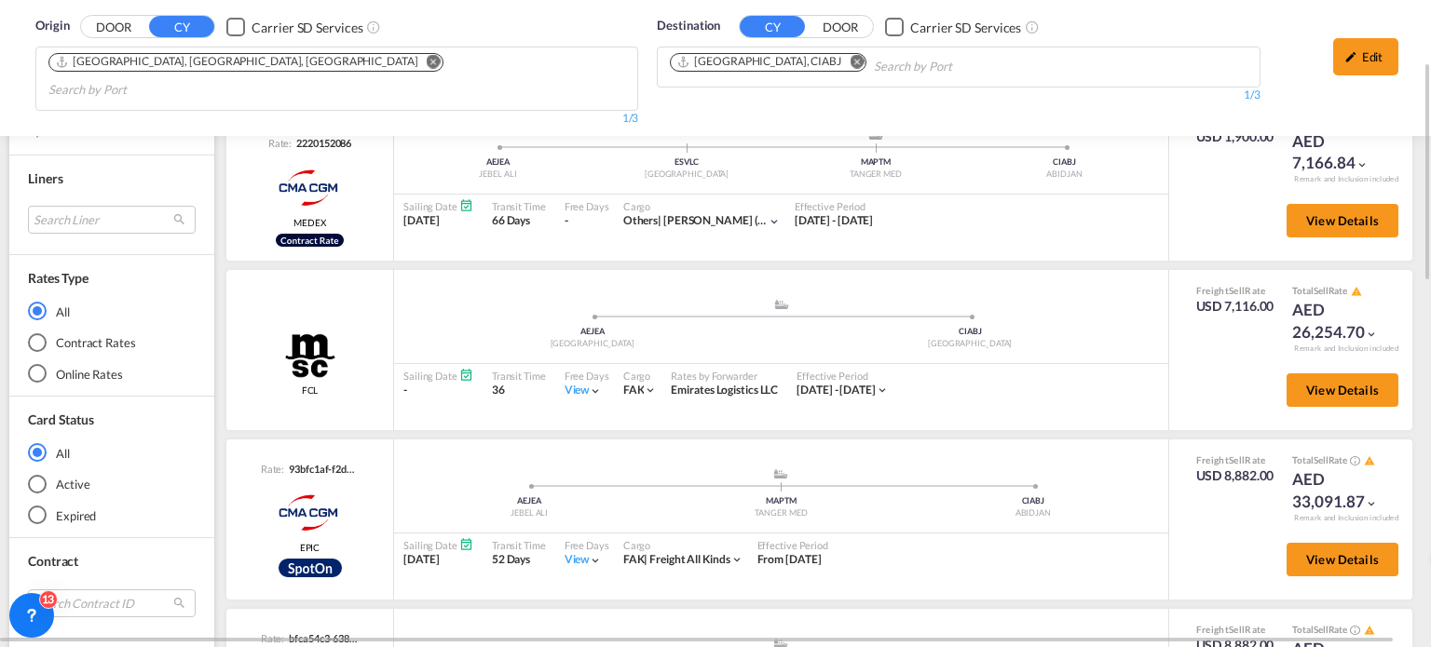
click at [849, 65] on md-icon "Remove" at bounding box center [856, 62] width 14 height 14
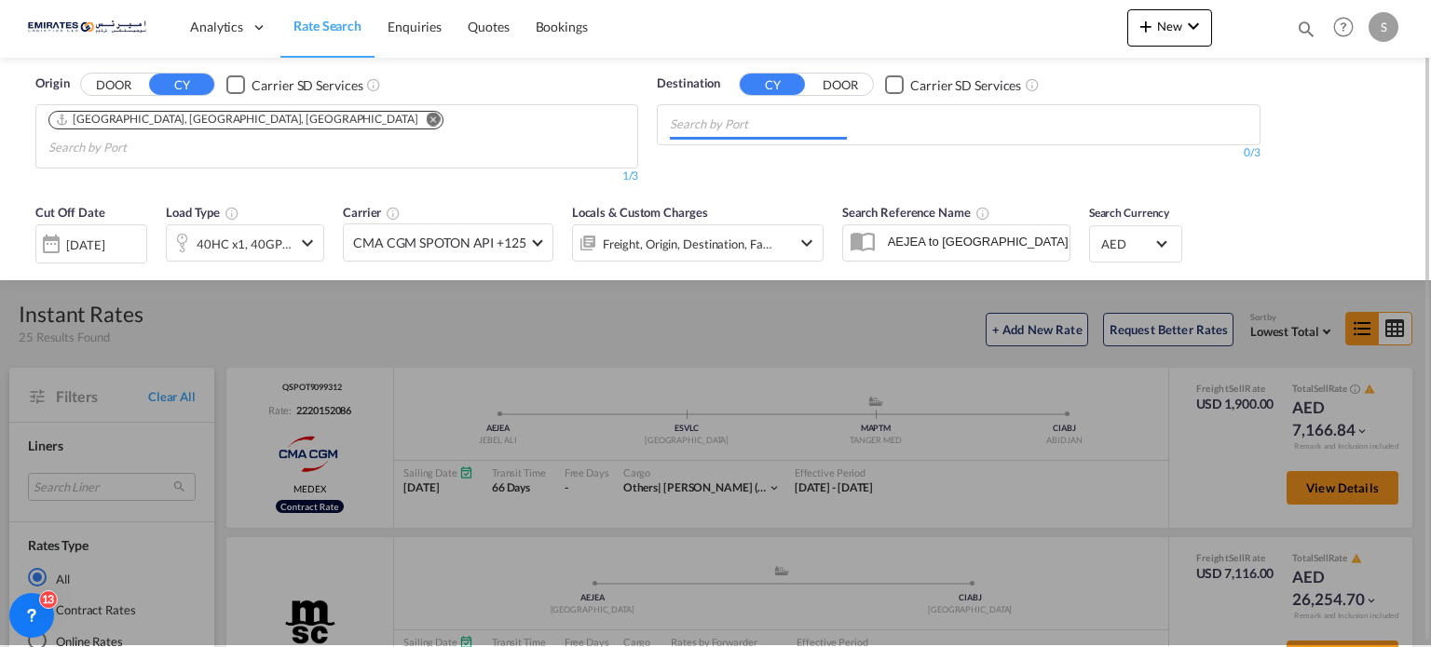
scroll to position [0, 0]
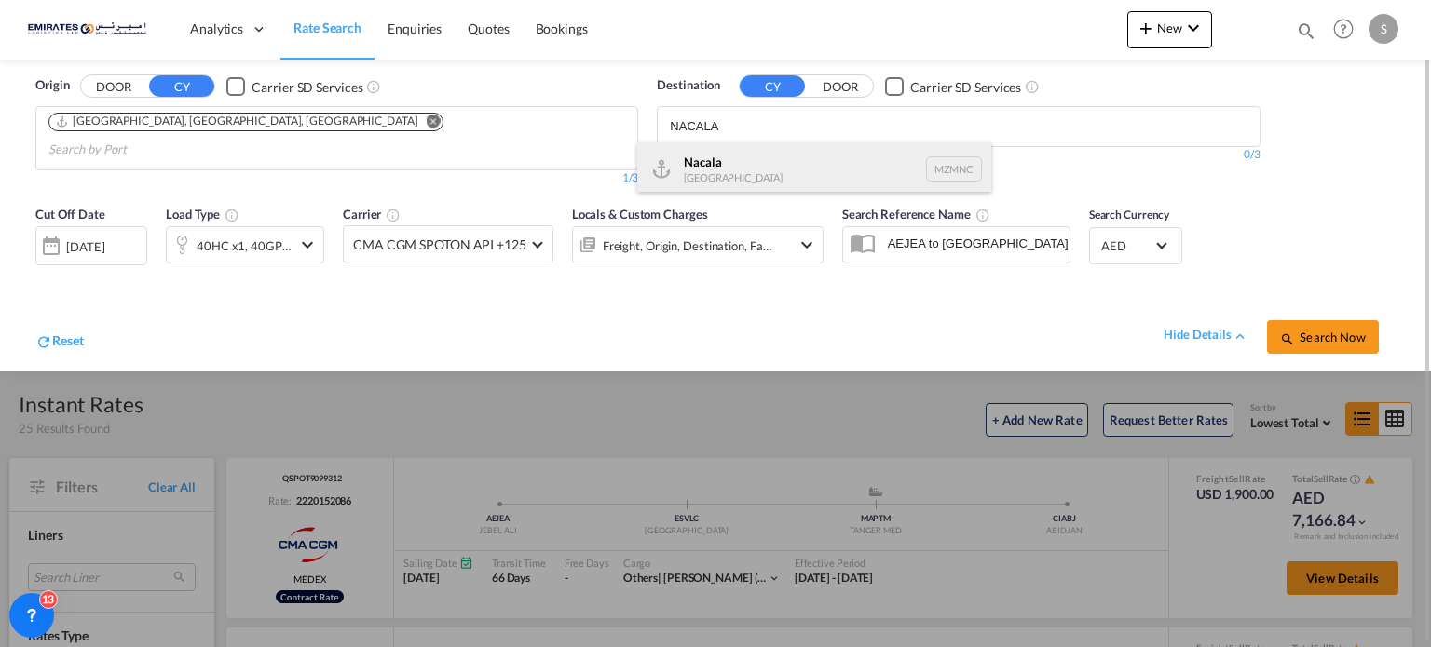
type input "NACALA"
click at [702, 166] on div "Nacala [GEOGRAPHIC_DATA] MZMNC" at bounding box center [814, 170] width 354 height 56
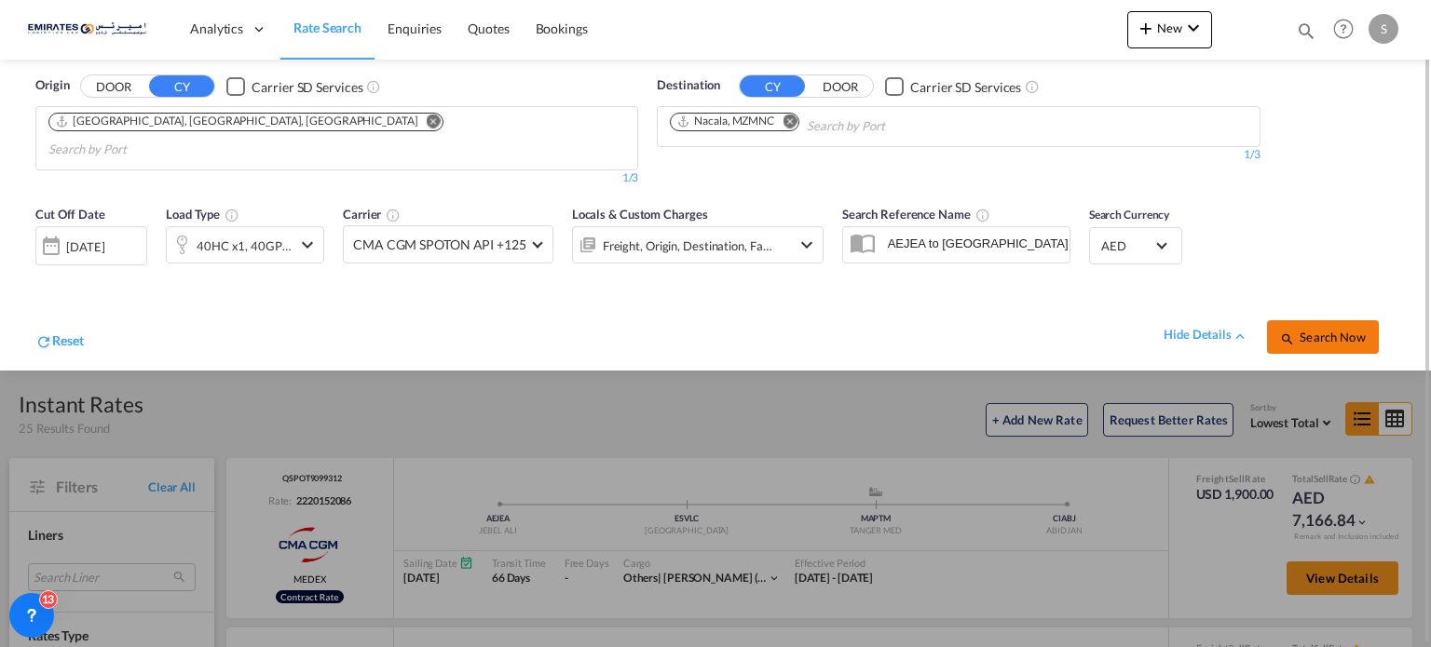
click at [1275, 320] on button "Search Now" at bounding box center [1323, 337] width 112 height 34
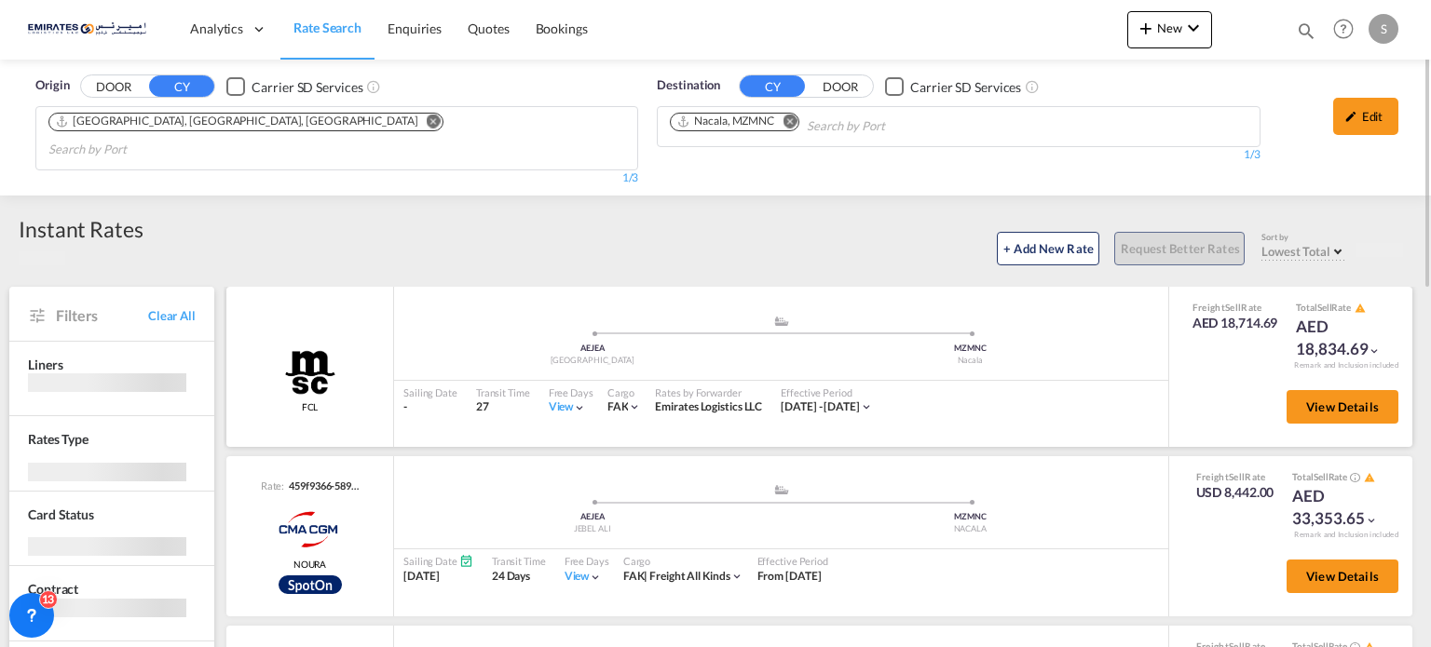
click at [569, 400] on div "View" at bounding box center [568, 408] width 38 height 16
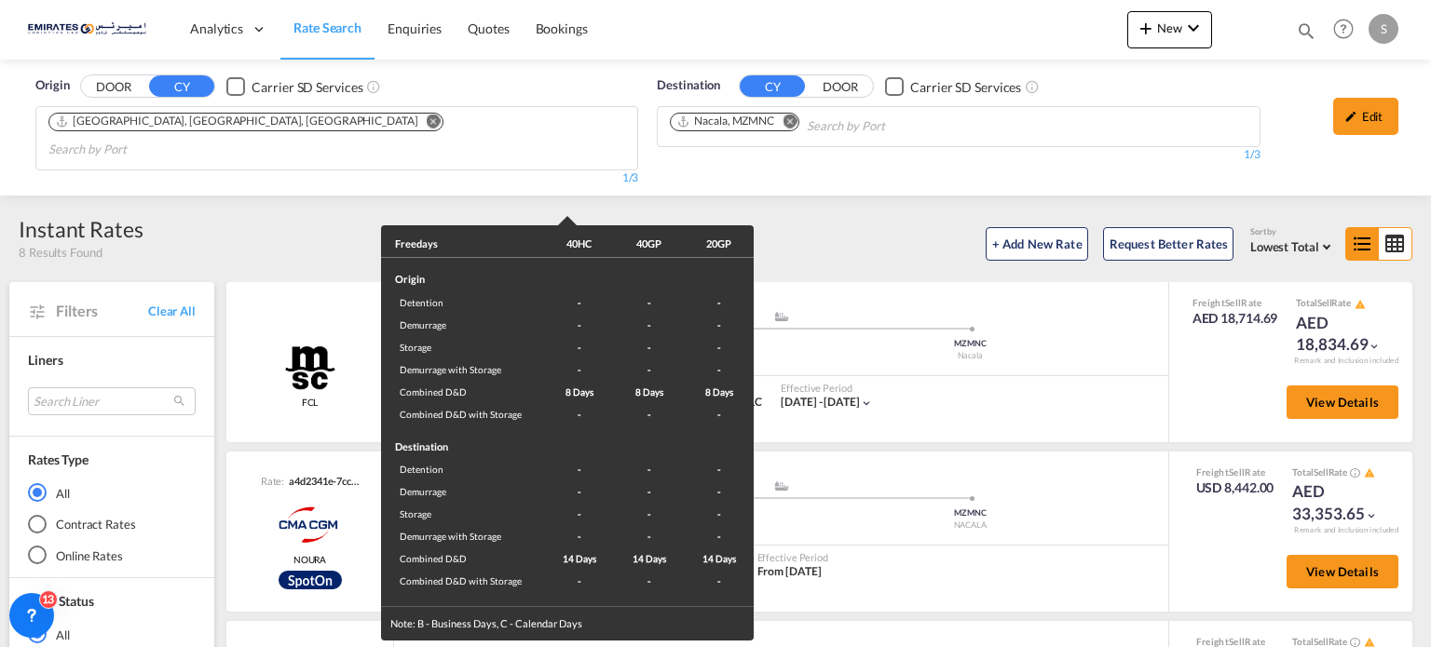
click at [1371, 394] on div "Freedays 40HC 40GP 20GP Origin Detention - - - Demurrage - - - Storage - - - De…" at bounding box center [715, 323] width 1431 height 647
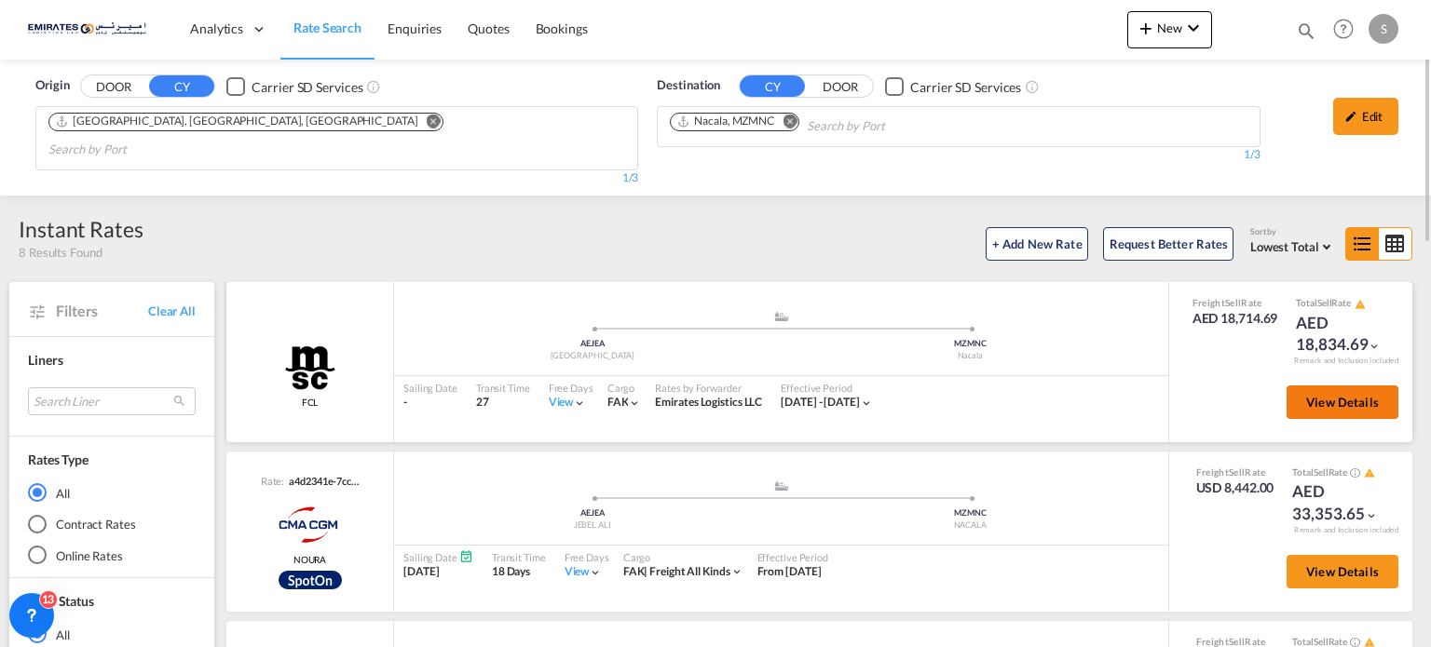
click at [1364, 395] on span "View Details" at bounding box center [1342, 402] width 73 height 15
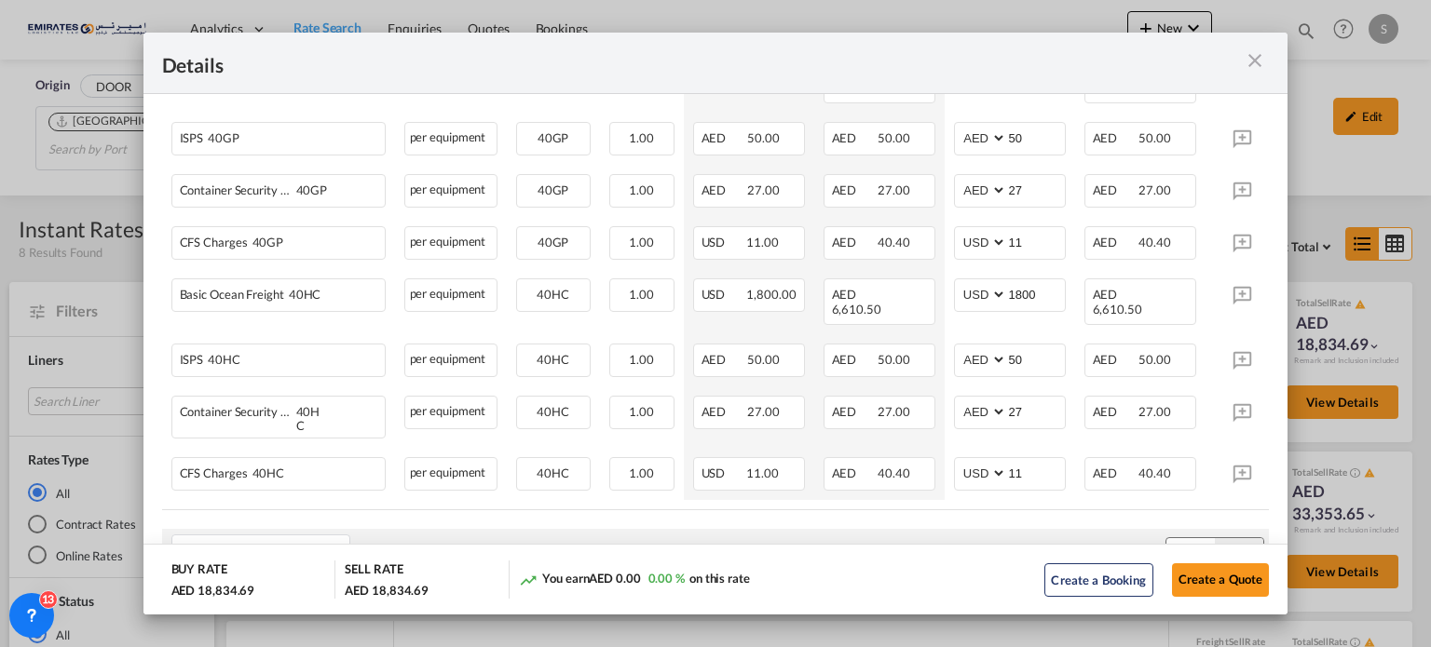
scroll to position [745, 0]
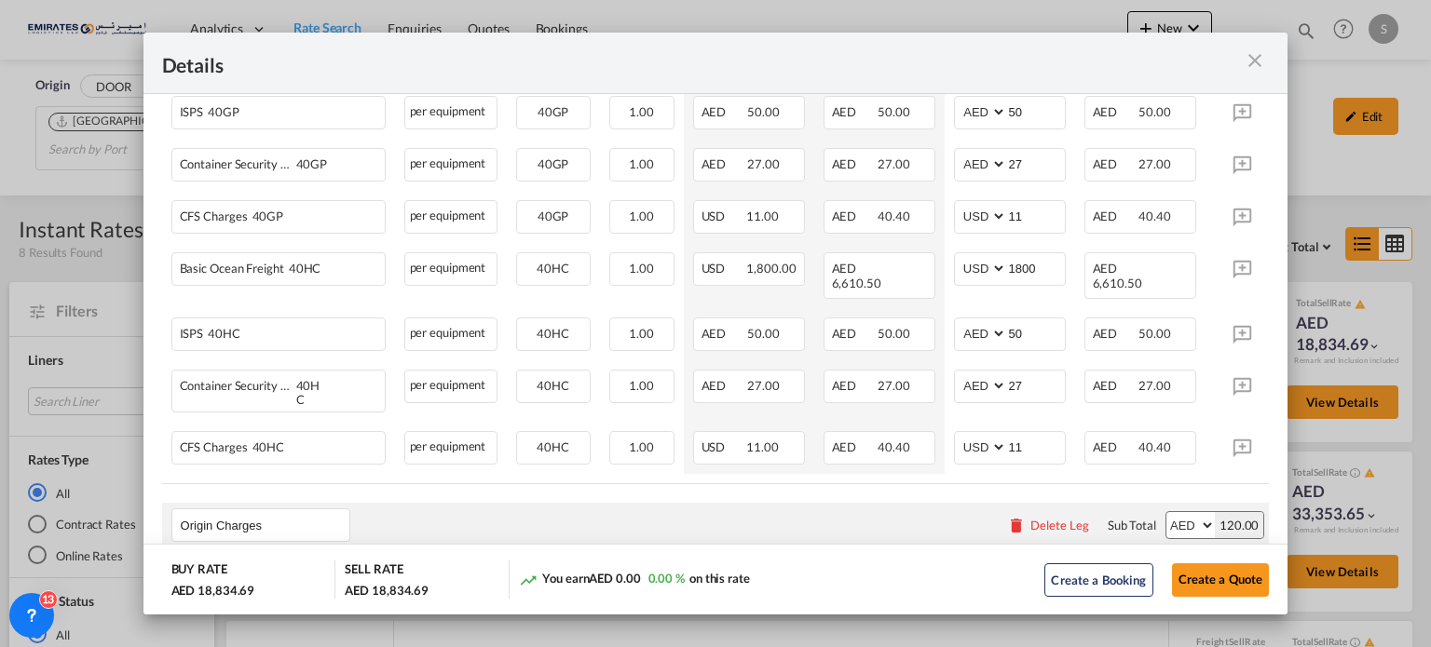
click at [1261, 62] on md-icon "icon-close m-3 fg-AAA8AD cursor" at bounding box center [1254, 60] width 22 height 22
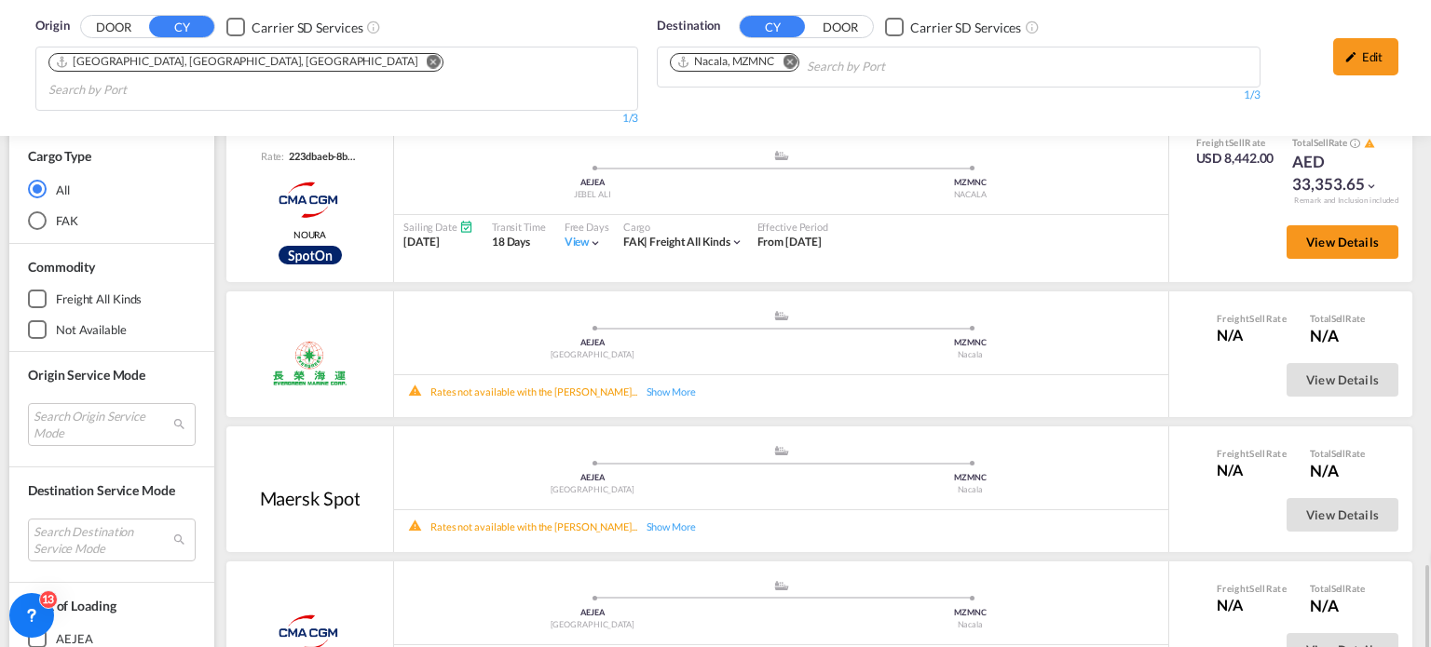
scroll to position [1095, 0]
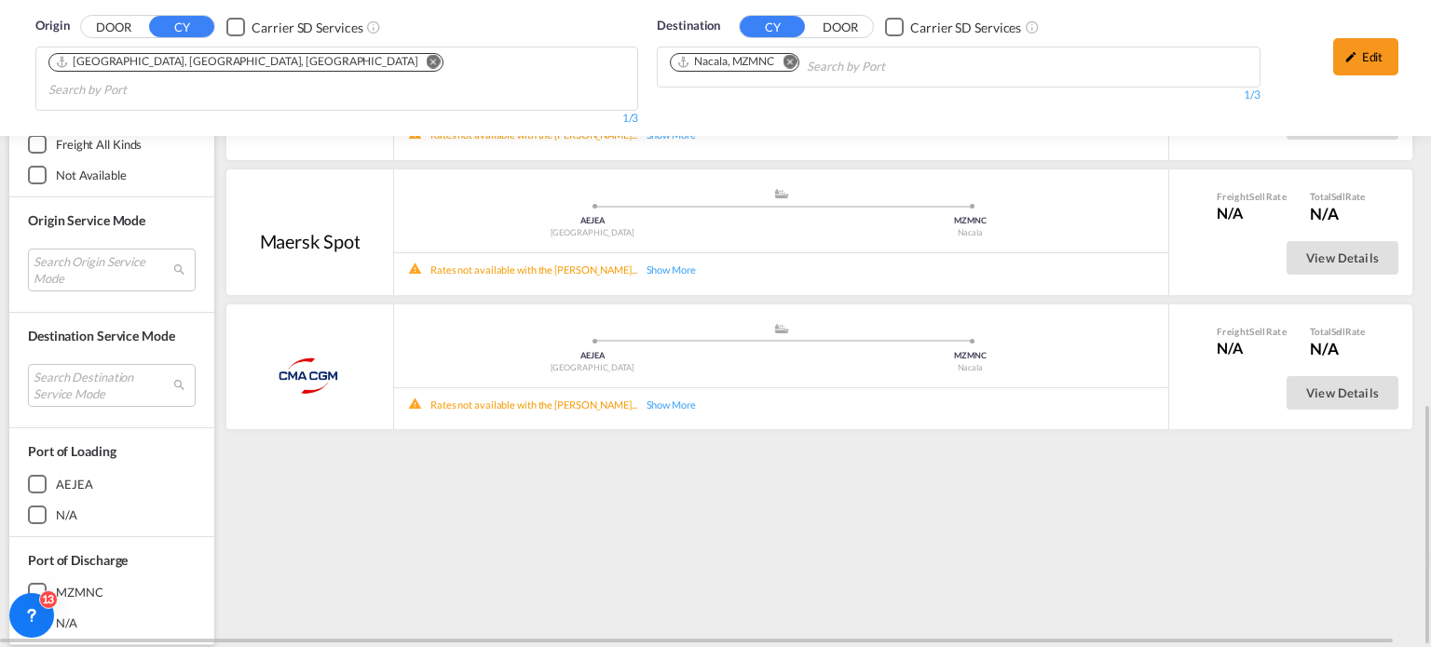
click at [789, 60] on md-icon "Remove" at bounding box center [789, 62] width 14 height 14
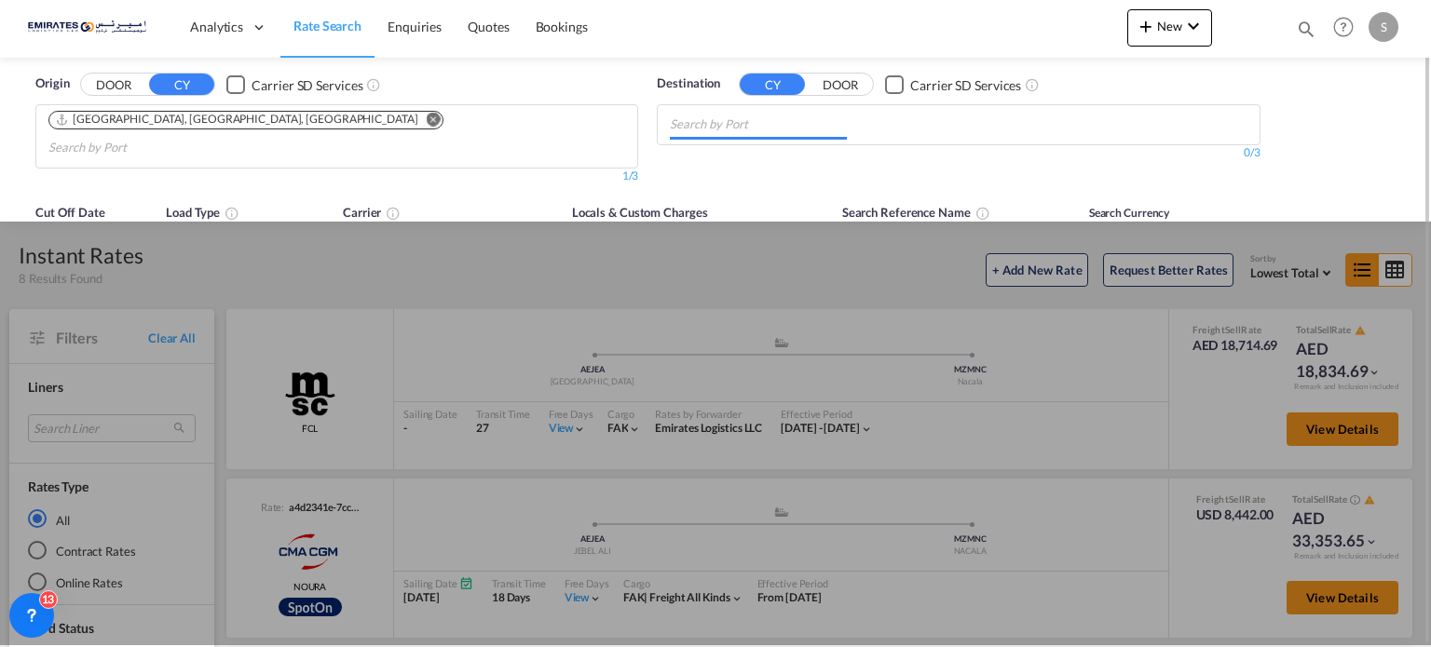
scroll to position [0, 0]
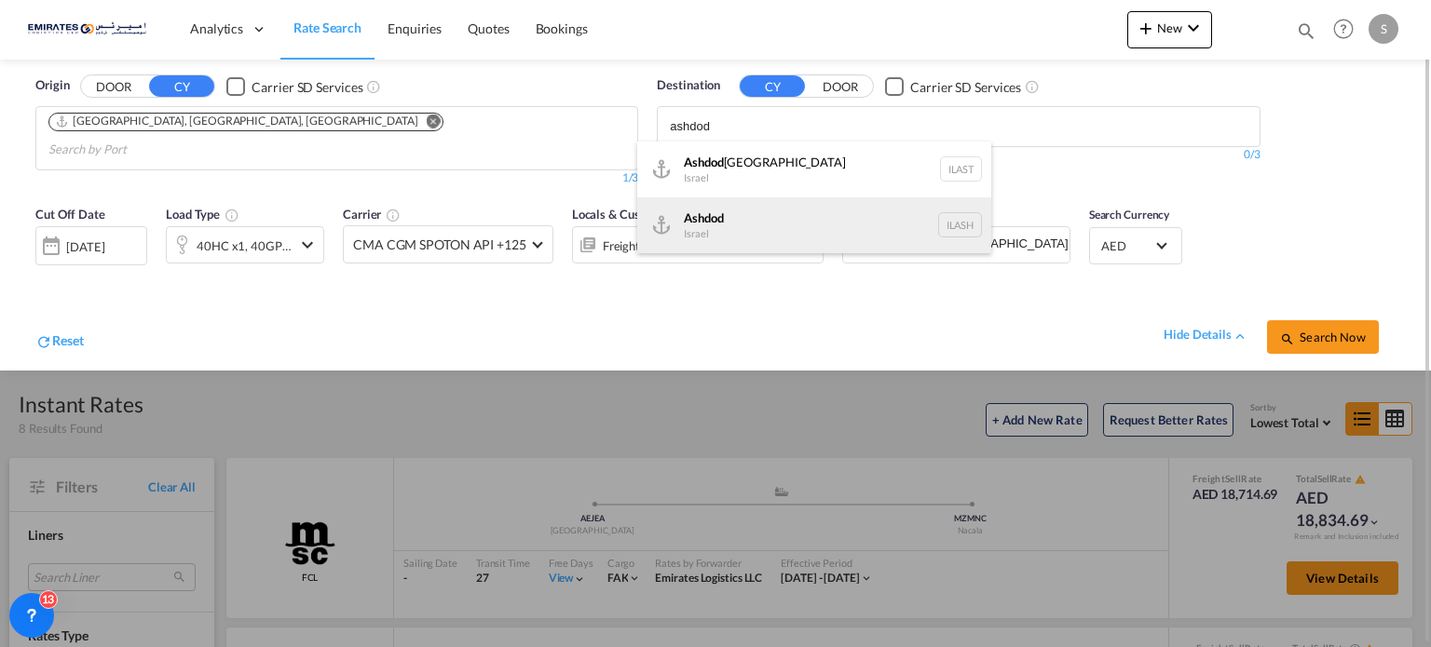
type input "ashdod"
click at [706, 235] on div "Ashdod [GEOGRAPHIC_DATA] [GEOGRAPHIC_DATA]" at bounding box center [814, 225] width 354 height 56
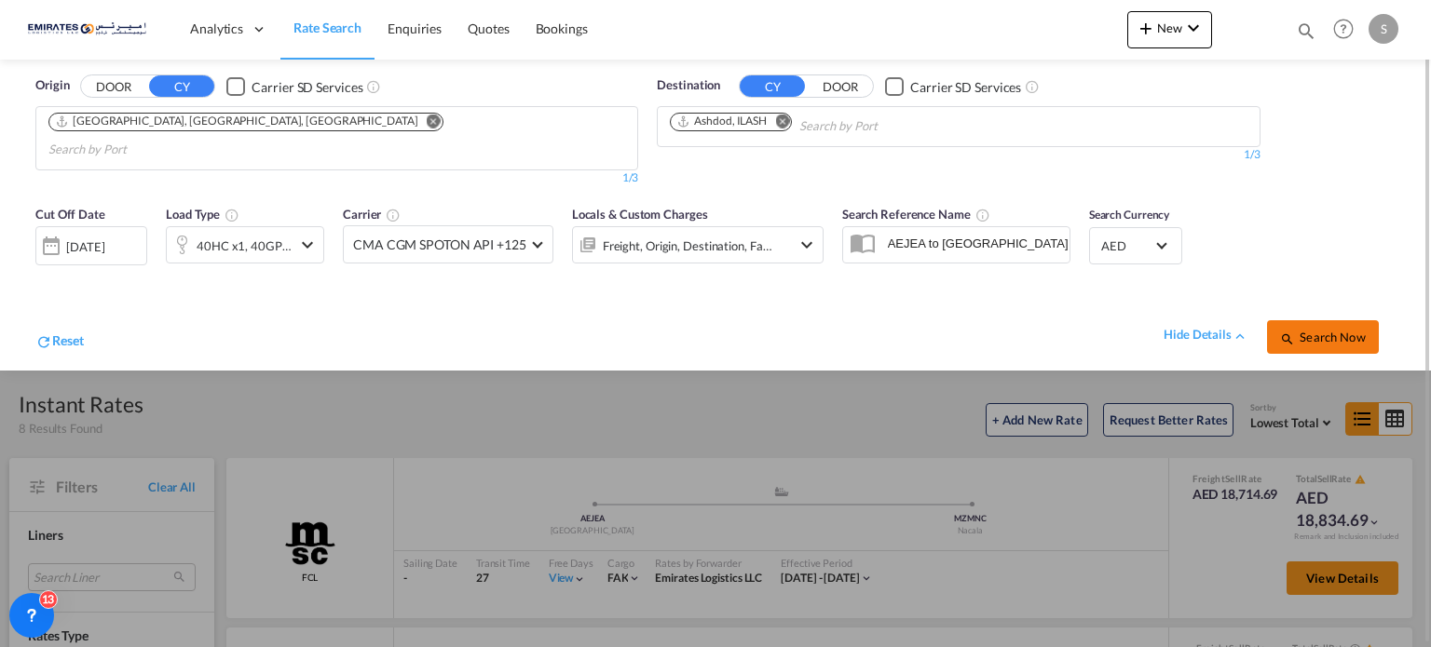
click at [1324, 330] on span "Search Now" at bounding box center [1322, 337] width 85 height 15
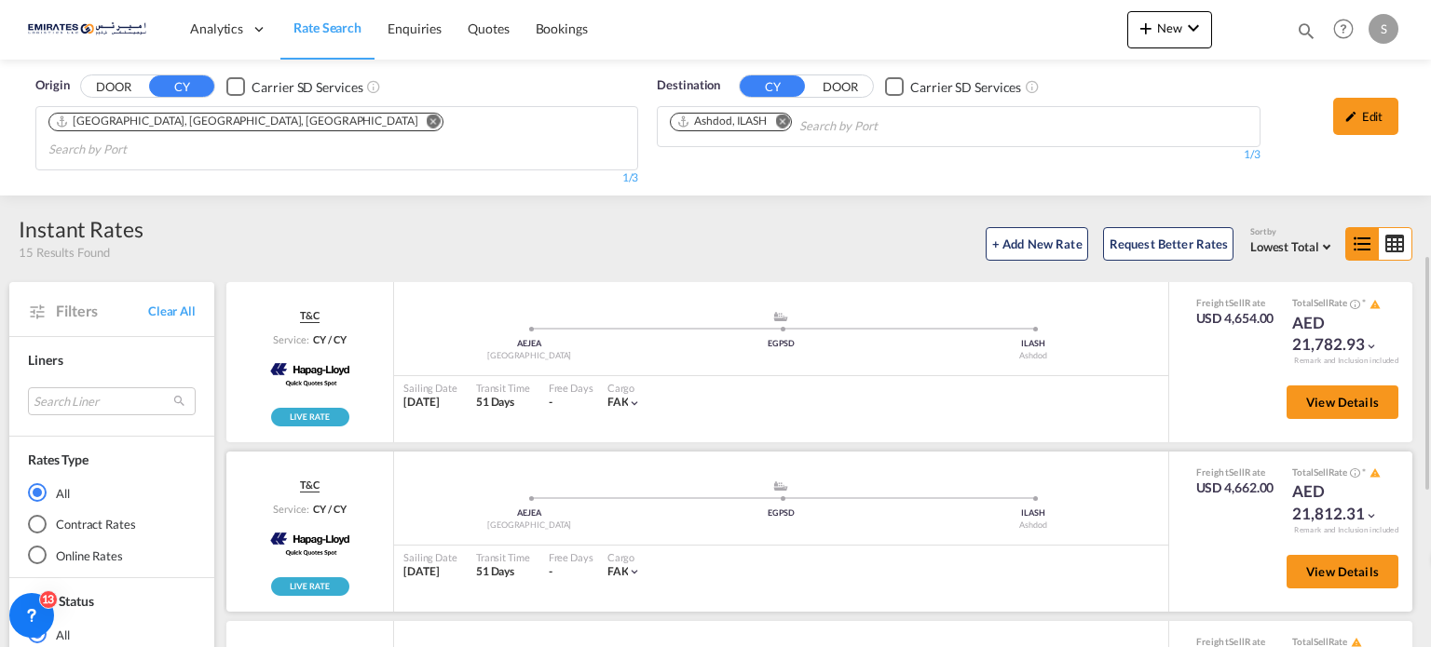
scroll to position [279, 0]
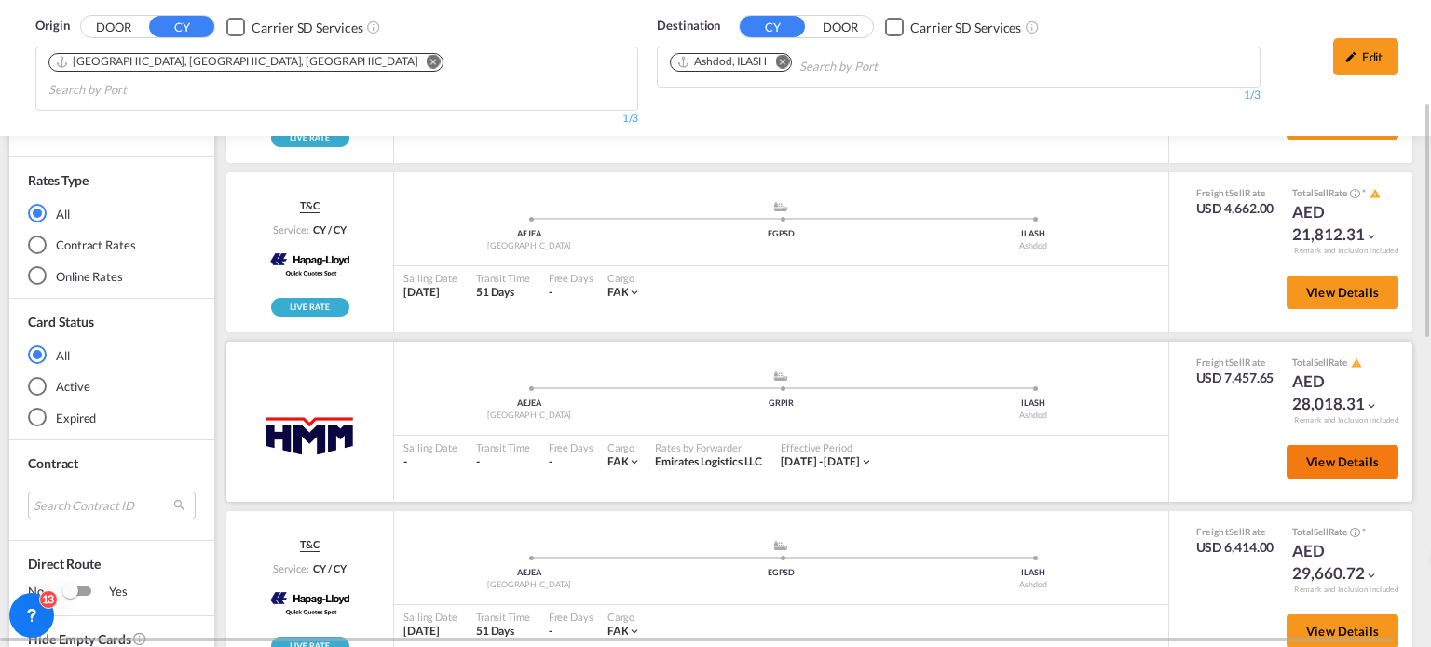
click at [1286, 445] on button "View Details" at bounding box center [1342, 462] width 112 height 34
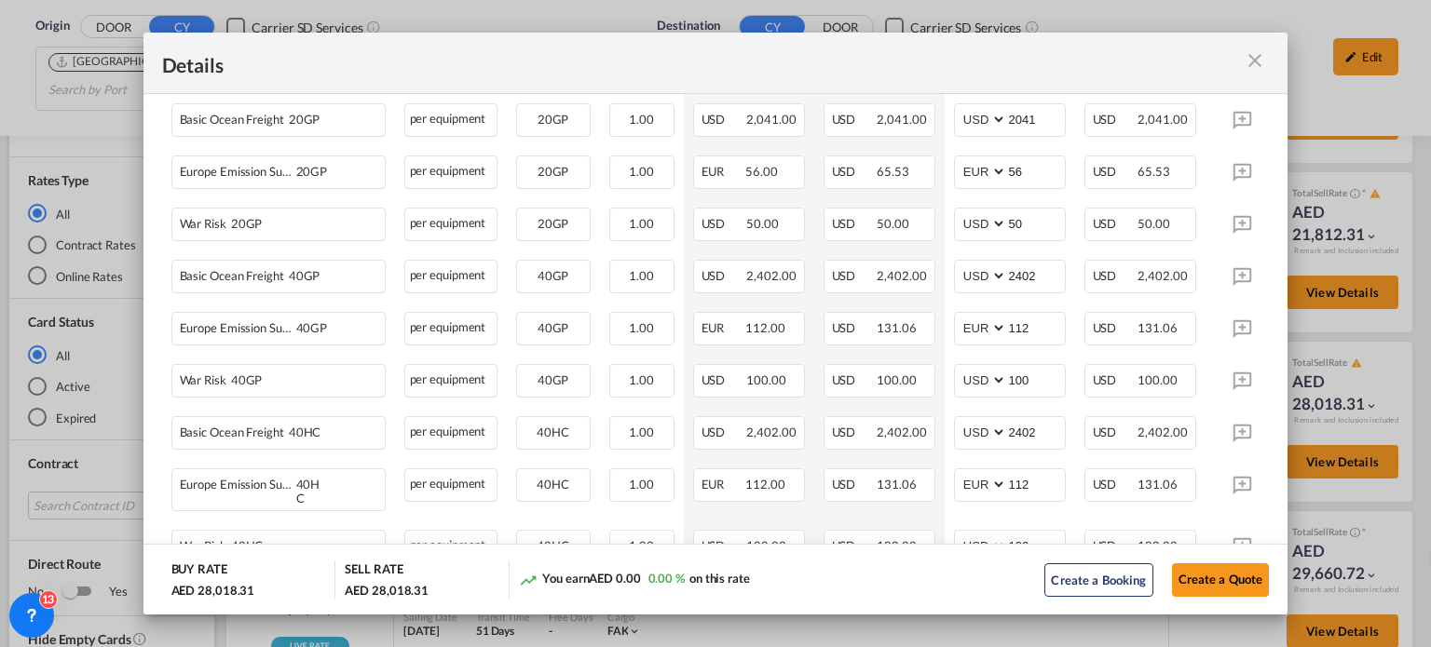
scroll to position [559, 0]
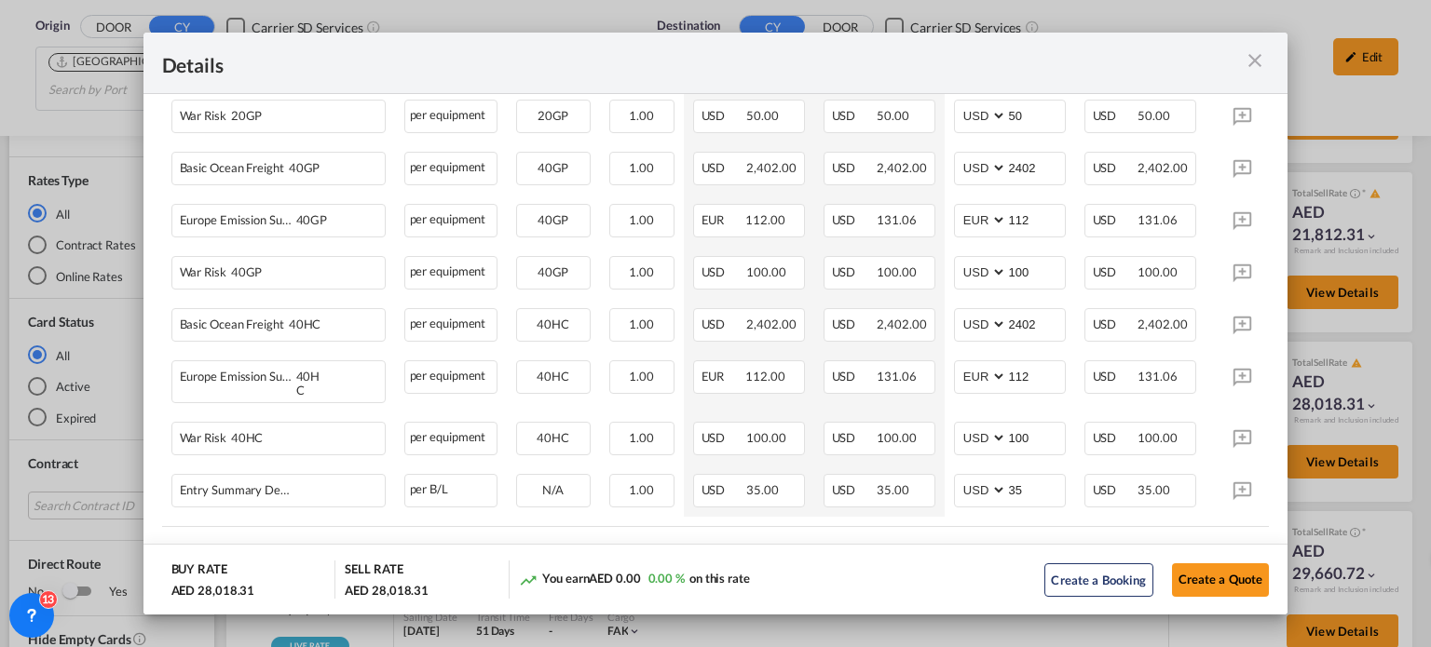
click at [1259, 70] on md-icon "icon-close m-3 fg-AAA8AD cursor" at bounding box center [1254, 60] width 22 height 22
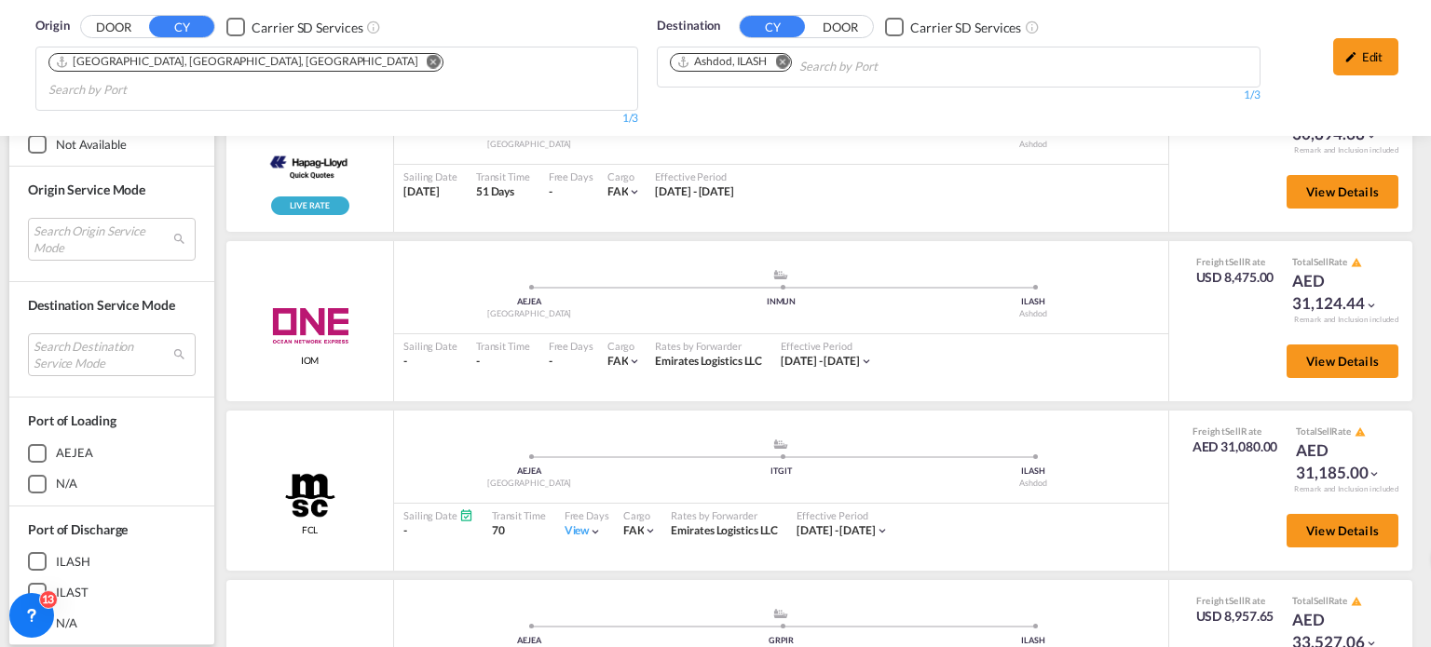
scroll to position [186, 0]
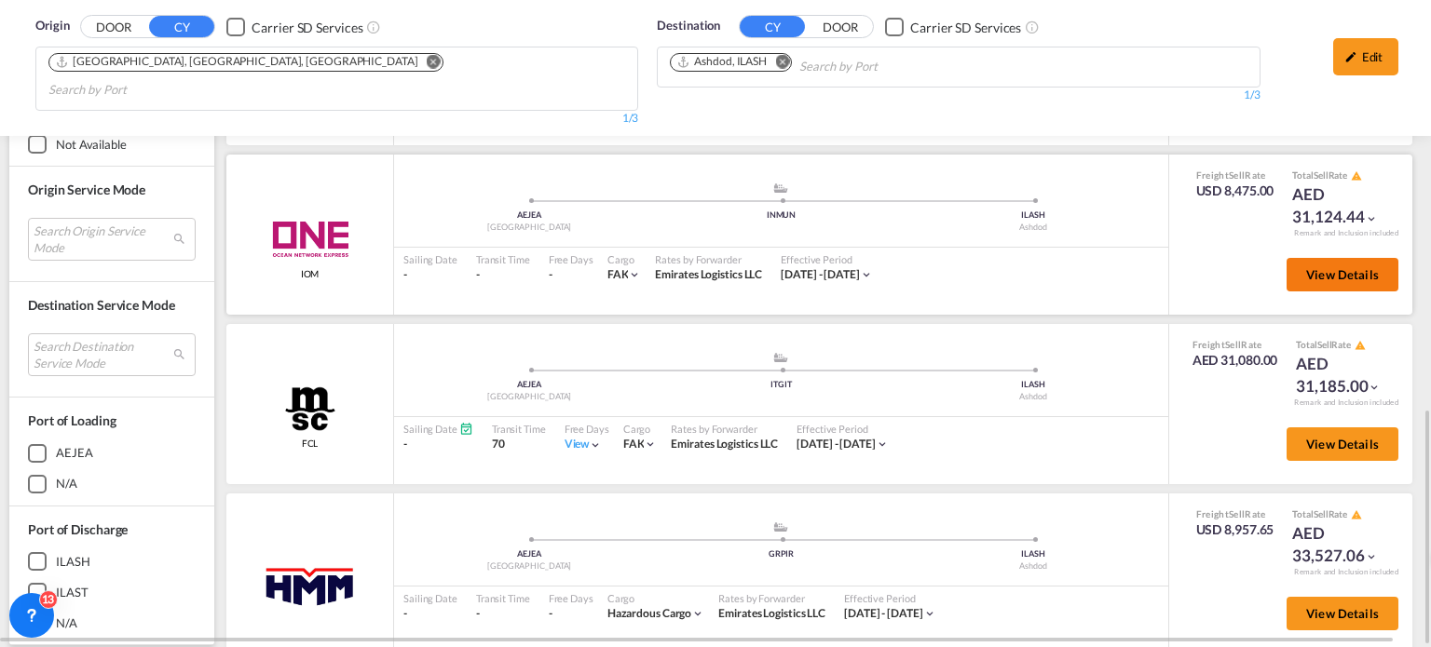
click at [1306, 267] on span "View Details" at bounding box center [1342, 274] width 73 height 15
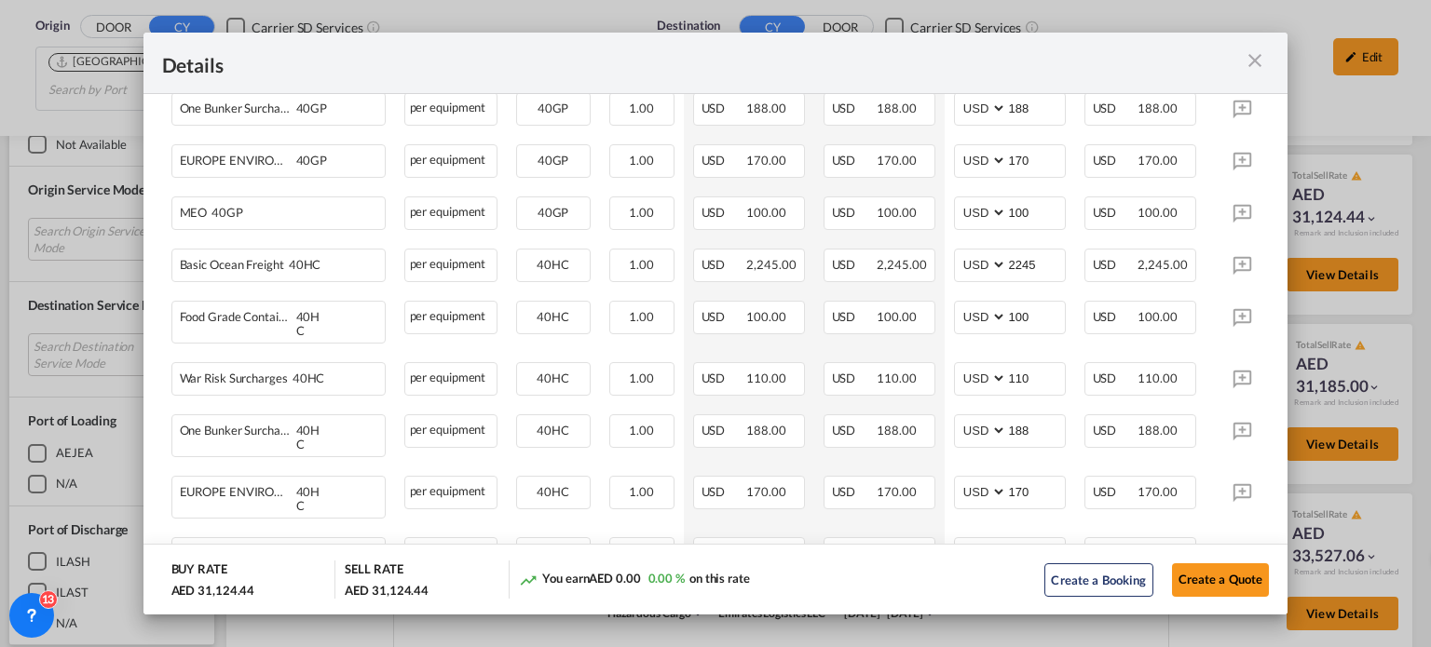
scroll to position [1095, 0]
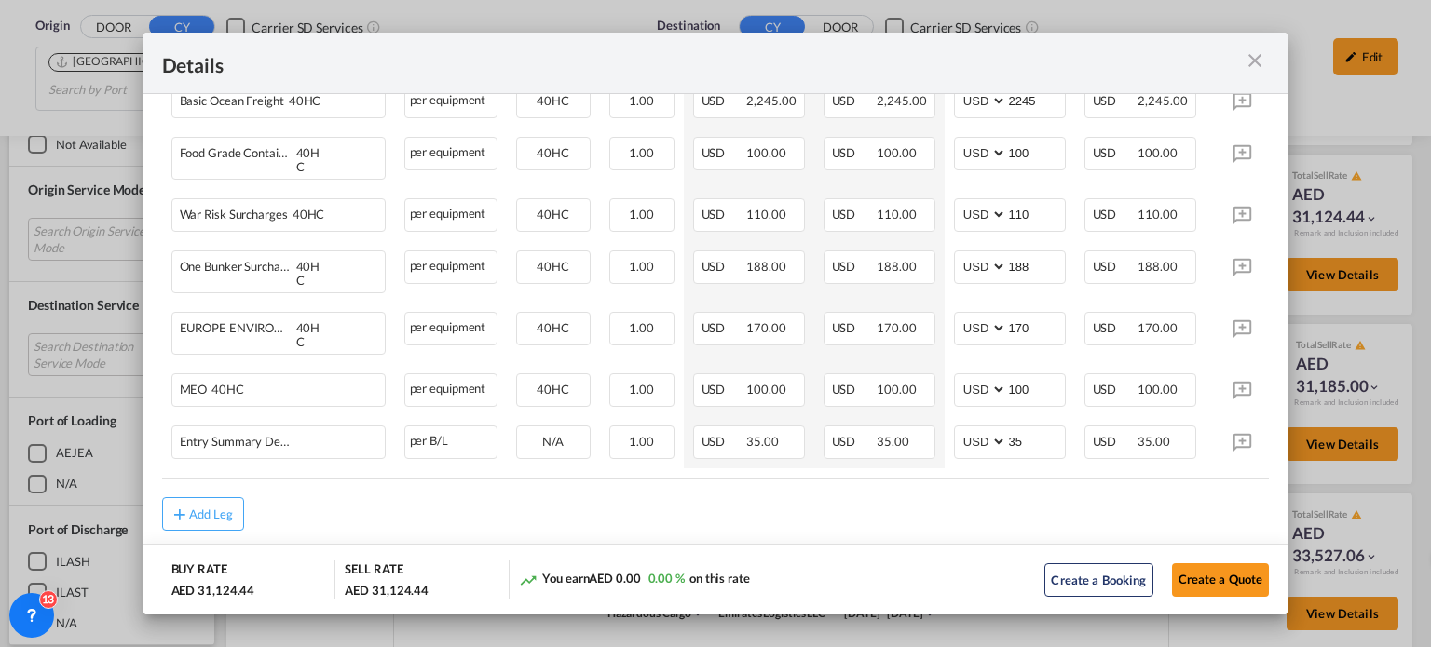
click at [1252, 74] on div "Port of ..." at bounding box center [1214, 62] width 111 height 23
click at [1247, 52] on md-icon "icon-close m-3 fg-AAA8AD cursor" at bounding box center [1254, 60] width 22 height 22
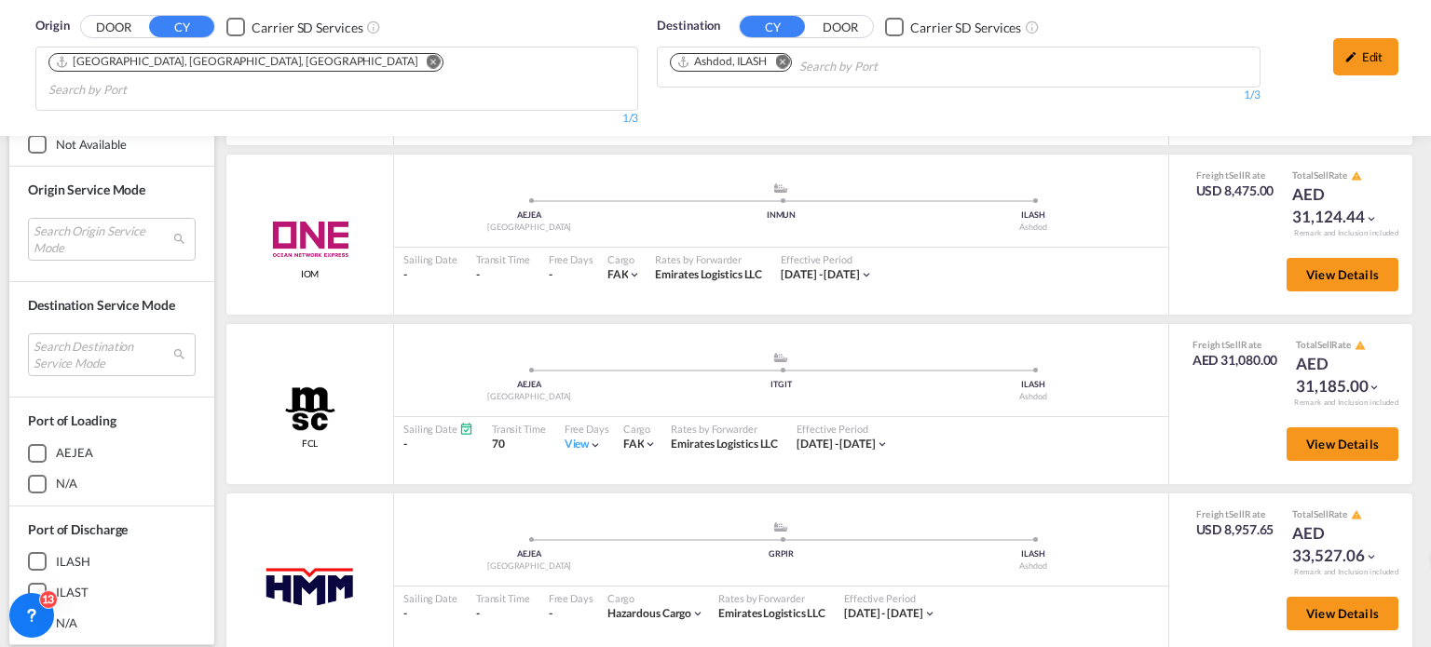
scroll to position [279, 0]
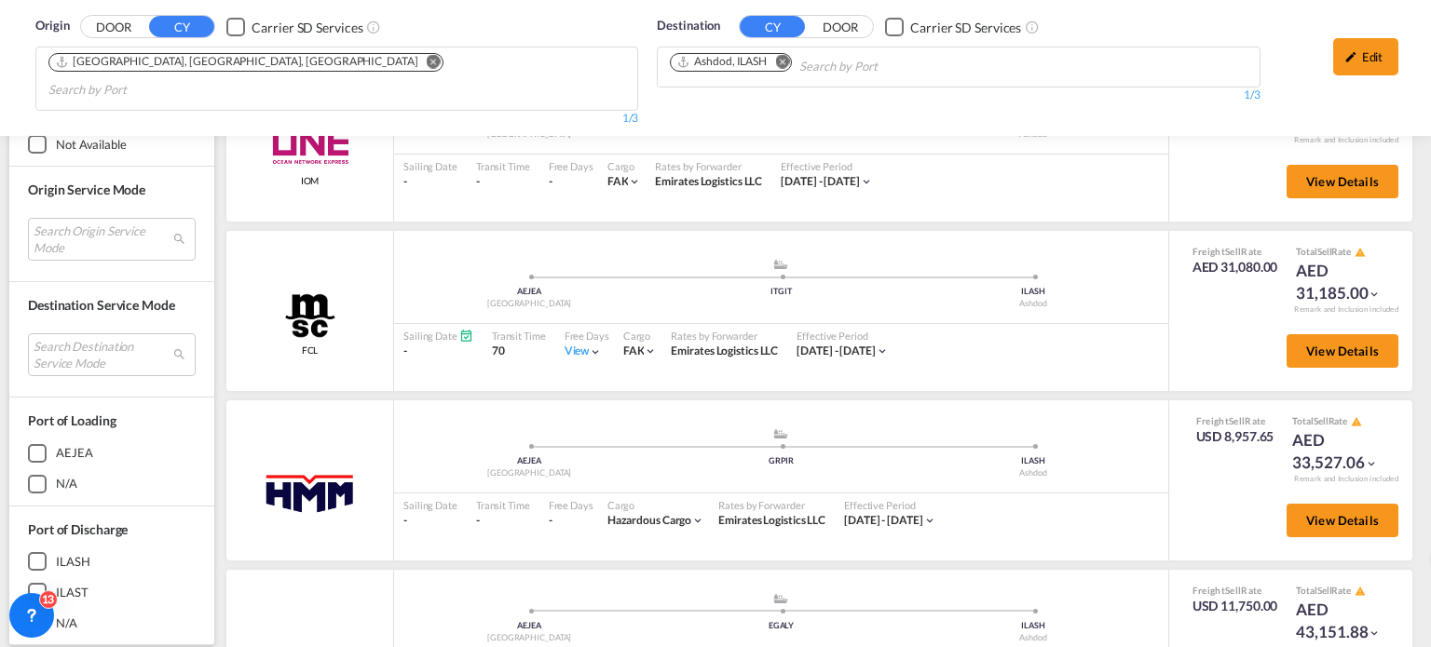
click at [586, 344] on div "View" at bounding box center [583, 352] width 38 height 16
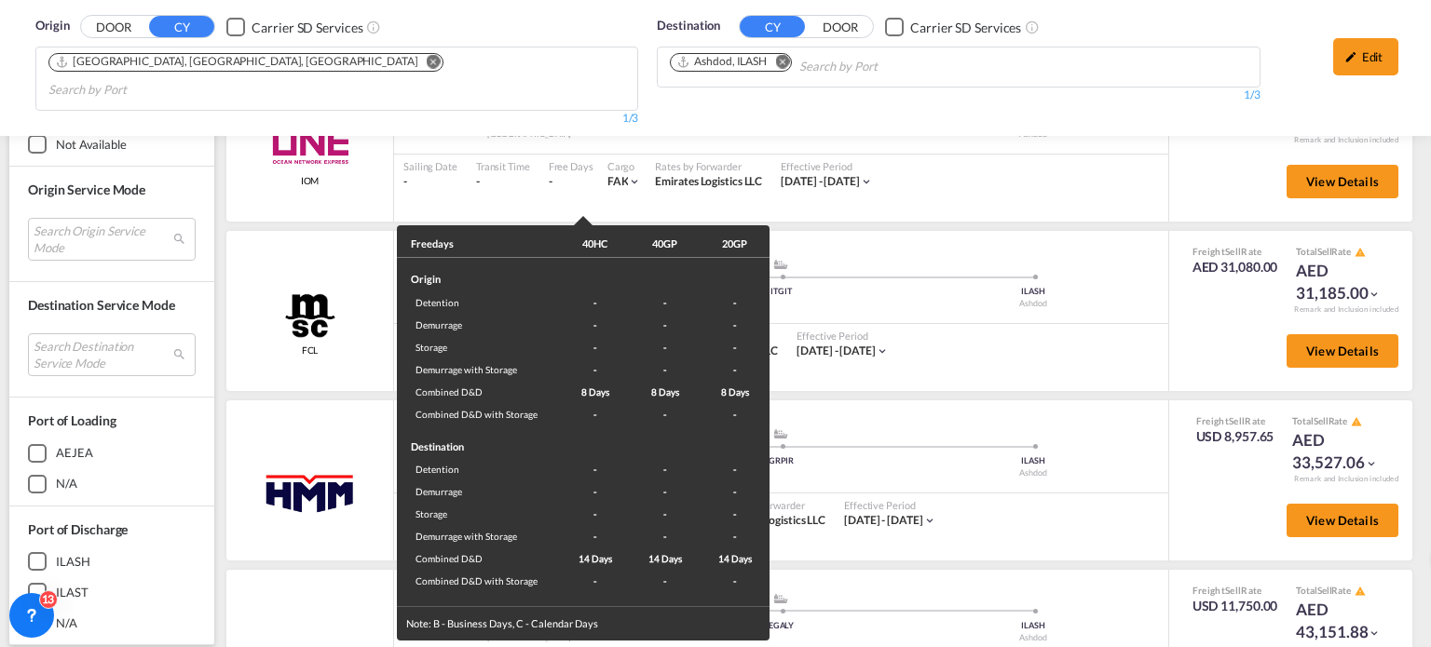
click at [1073, 374] on div "Freedays 40HC 40GP 20GP Origin Detention - - - Demurrage - - - Storage - - - De…" at bounding box center [715, 323] width 1431 height 647
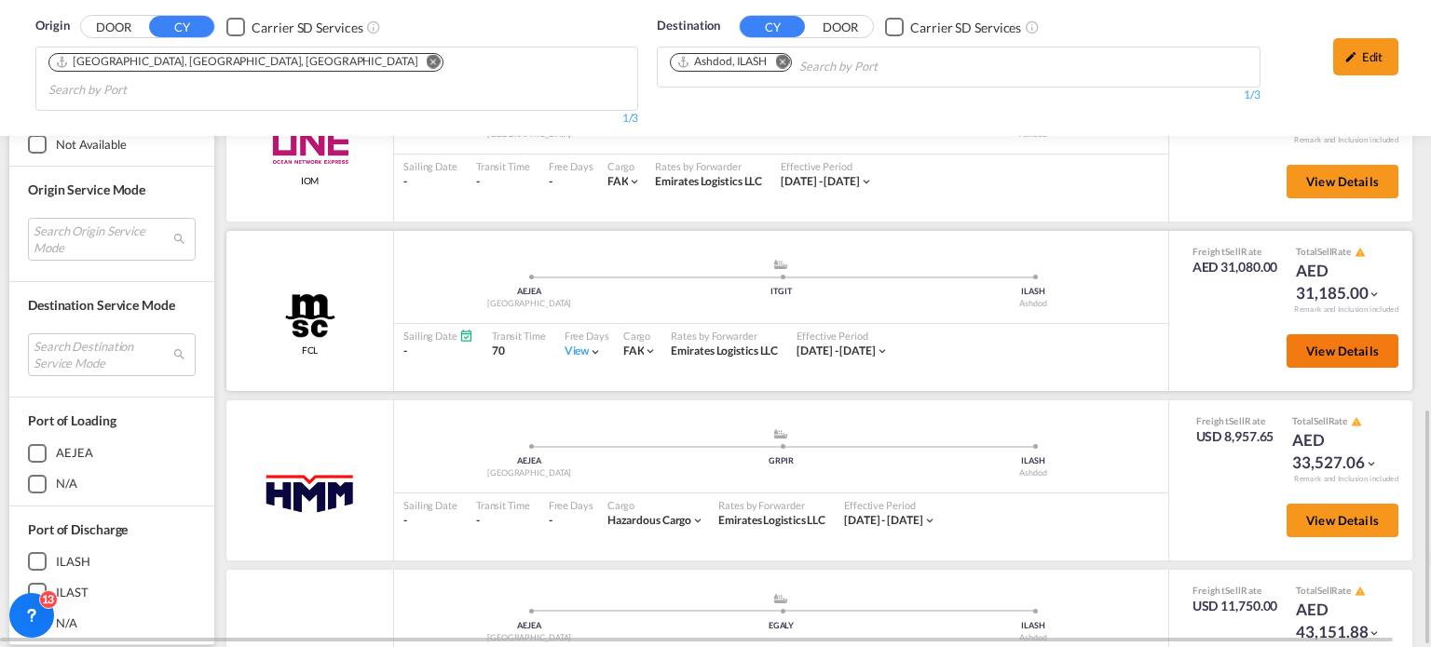
click at [1315, 344] on span "View Details" at bounding box center [1342, 351] width 73 height 15
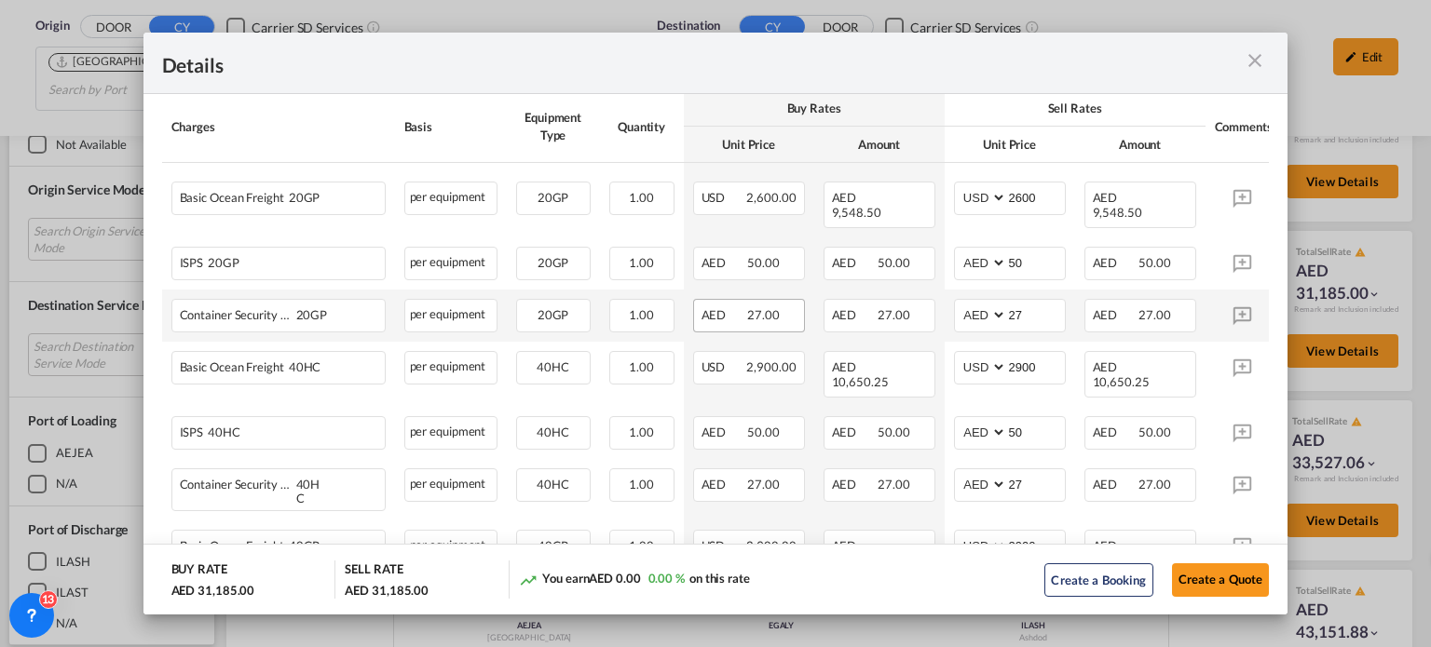
scroll to position [373, 0]
click at [1259, 55] on md-icon "icon-close m-3 fg-AAA8AD cursor" at bounding box center [1254, 60] width 22 height 22
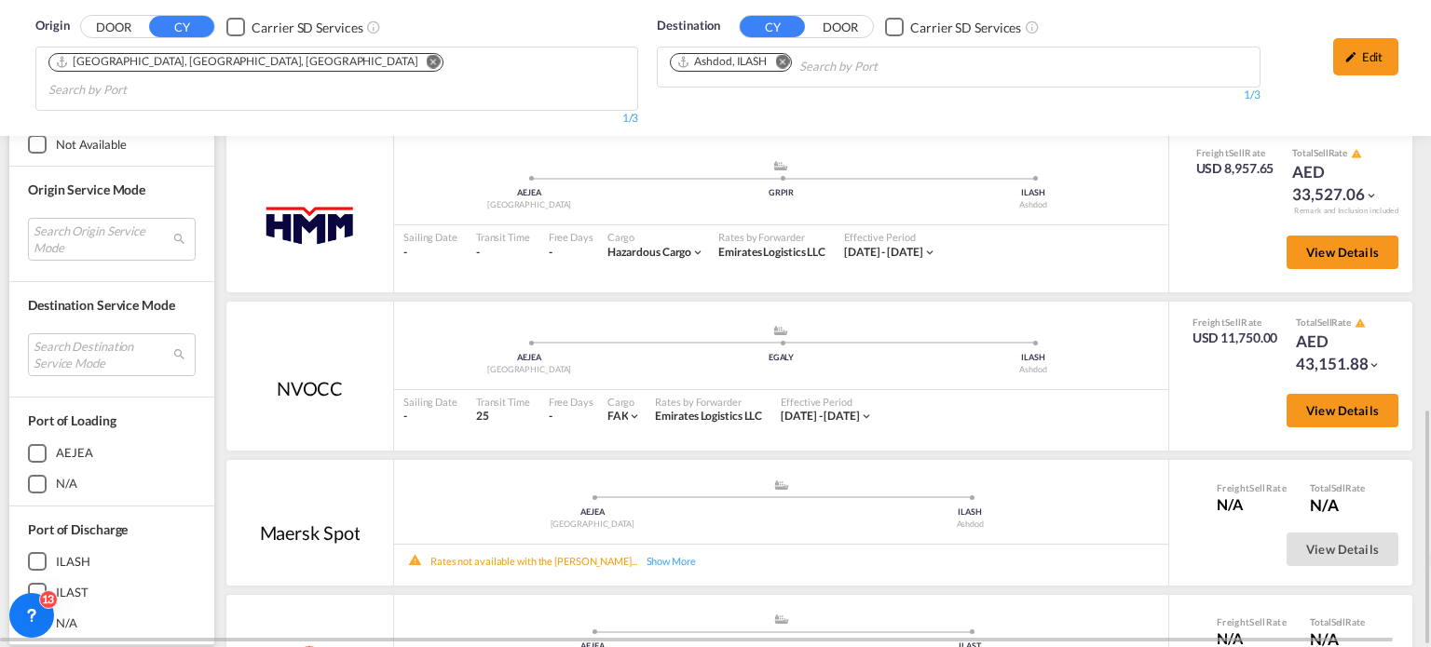
scroll to position [559, 0]
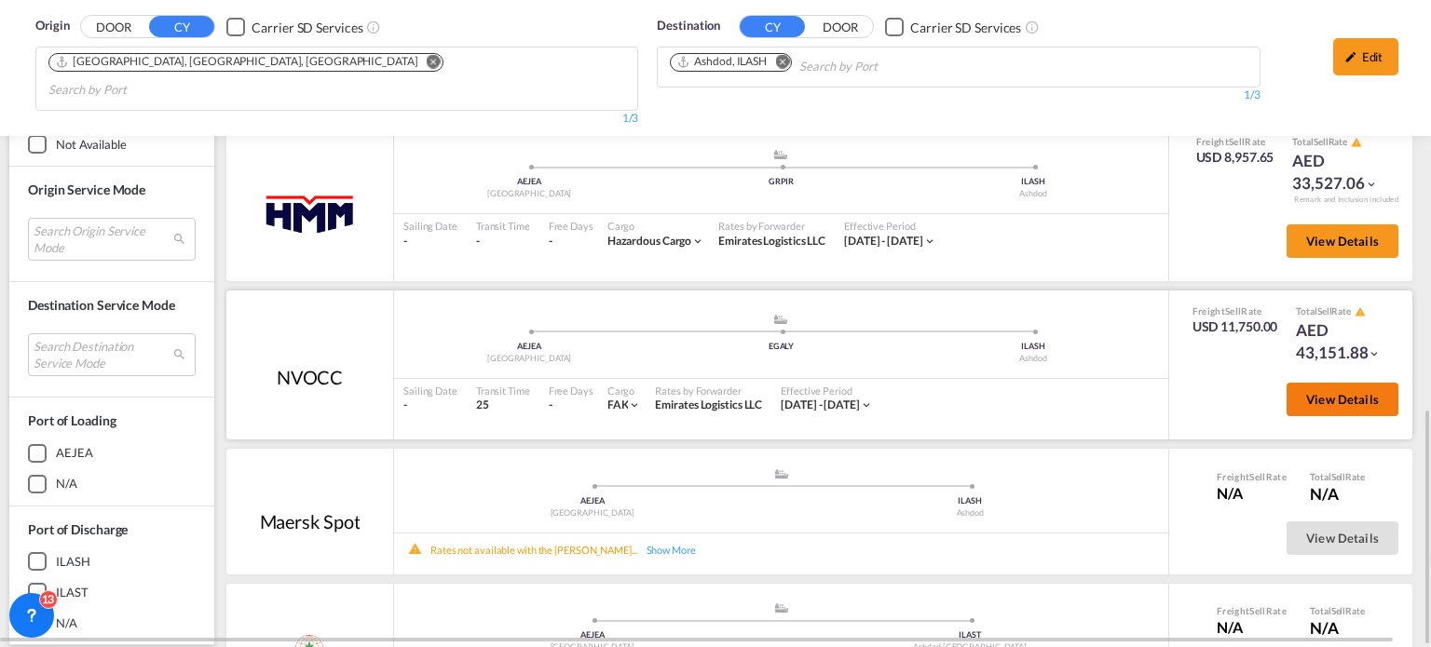
click at [1310, 383] on button "View Details" at bounding box center [1342, 400] width 112 height 34
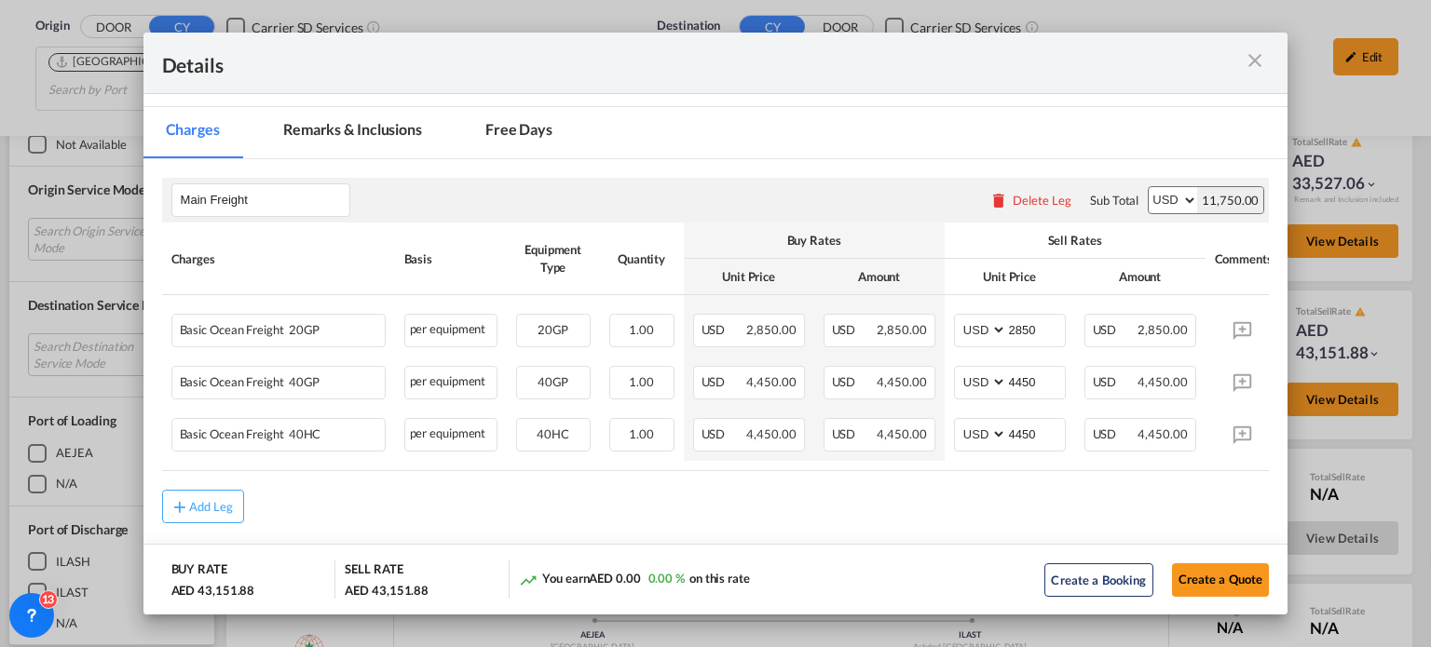
scroll to position [261, 0]
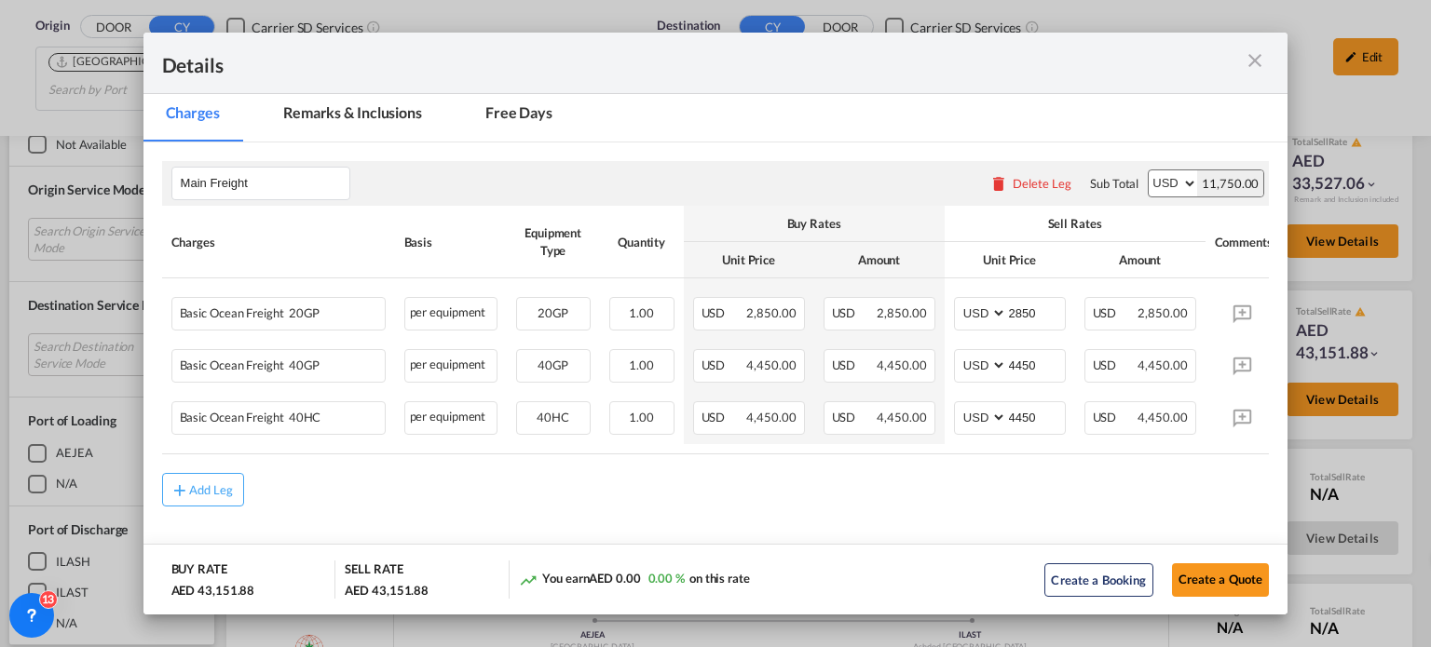
click at [1254, 55] on md-icon "icon-close m-3 fg-AAA8AD cursor" at bounding box center [1254, 60] width 22 height 22
